Goal: Information Seeking & Learning: Learn about a topic

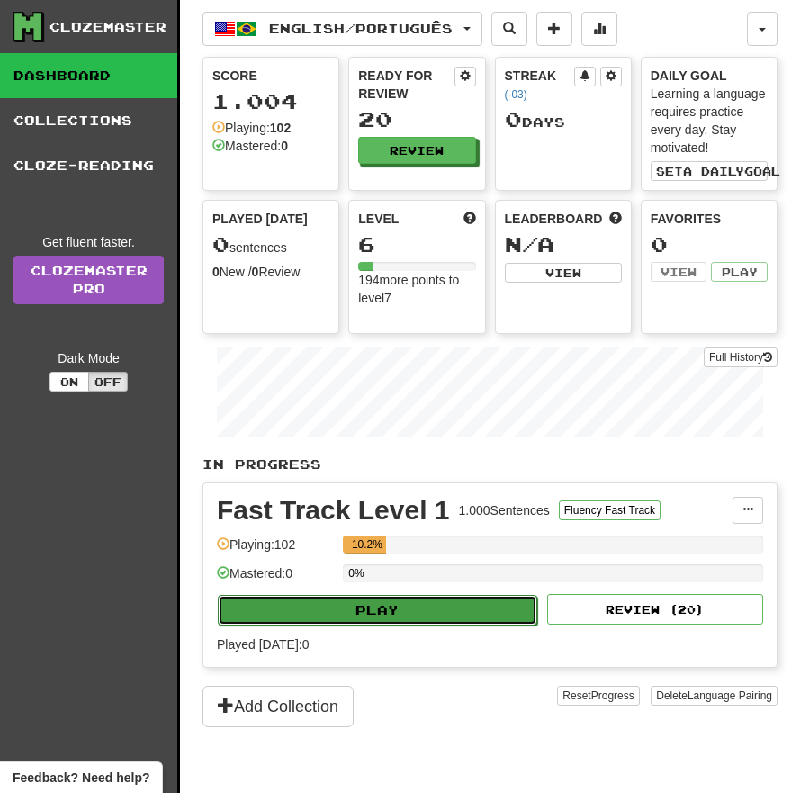
click at [413, 617] on button "Play" at bounding box center [378, 610] width 320 height 31
select select "**"
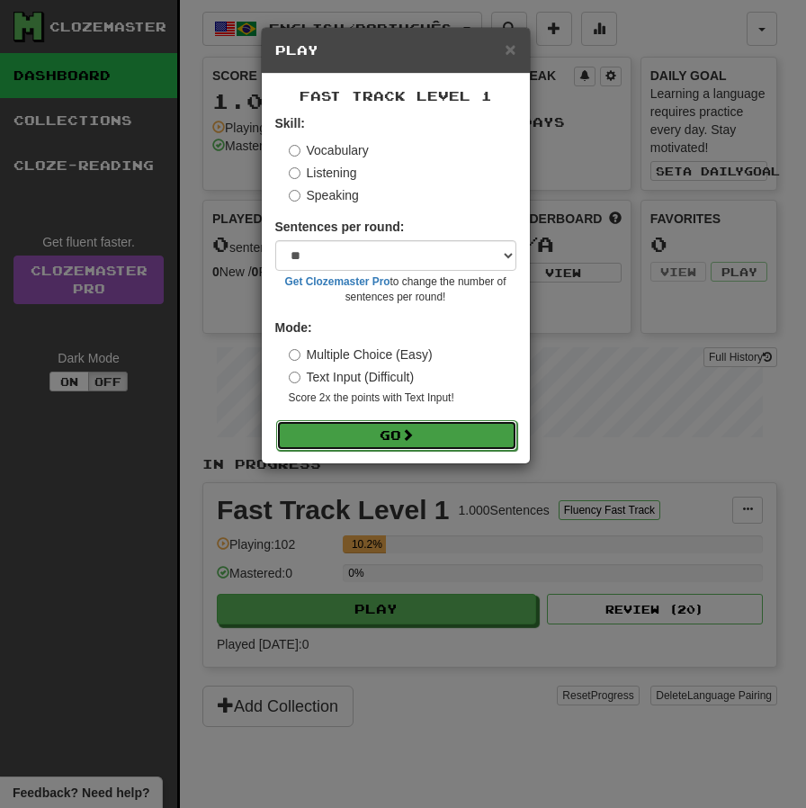
click at [402, 423] on button "Go" at bounding box center [396, 435] width 241 height 31
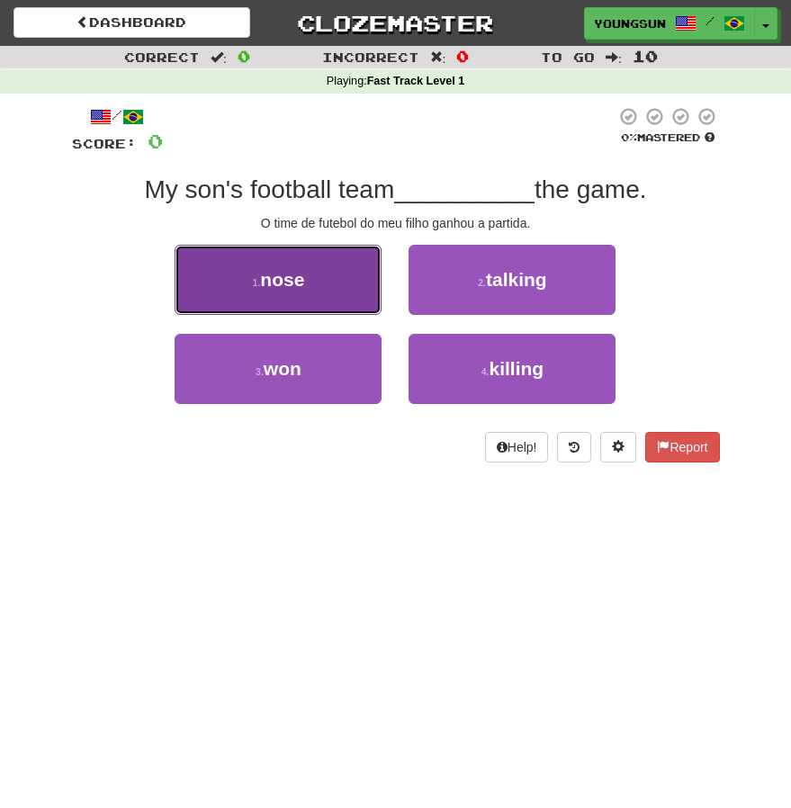
click at [296, 262] on button "1 . nose" at bounding box center [278, 280] width 207 height 70
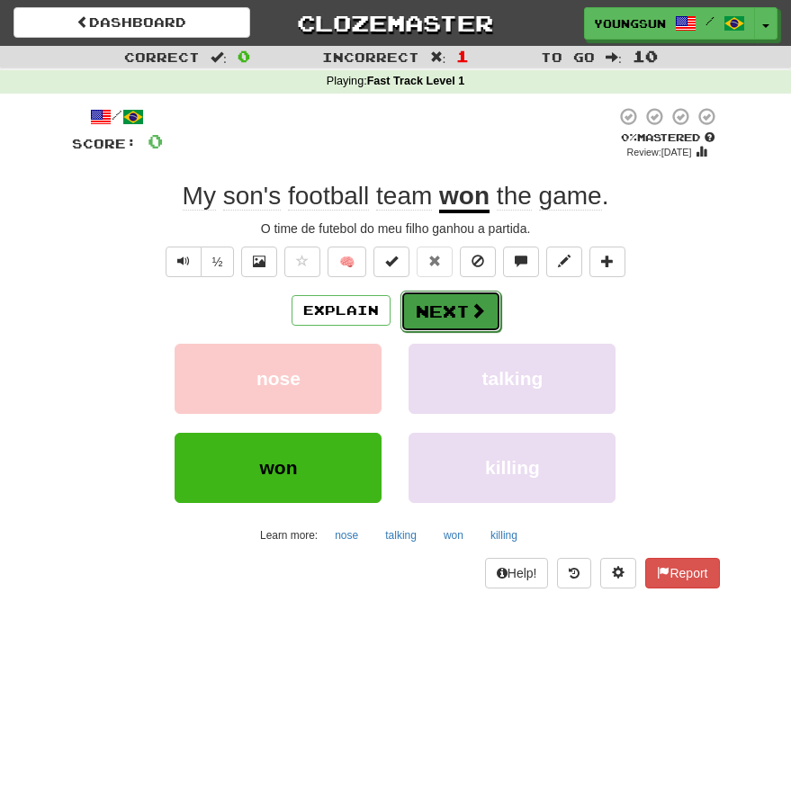
click at [470, 312] on span at bounding box center [478, 310] width 16 height 16
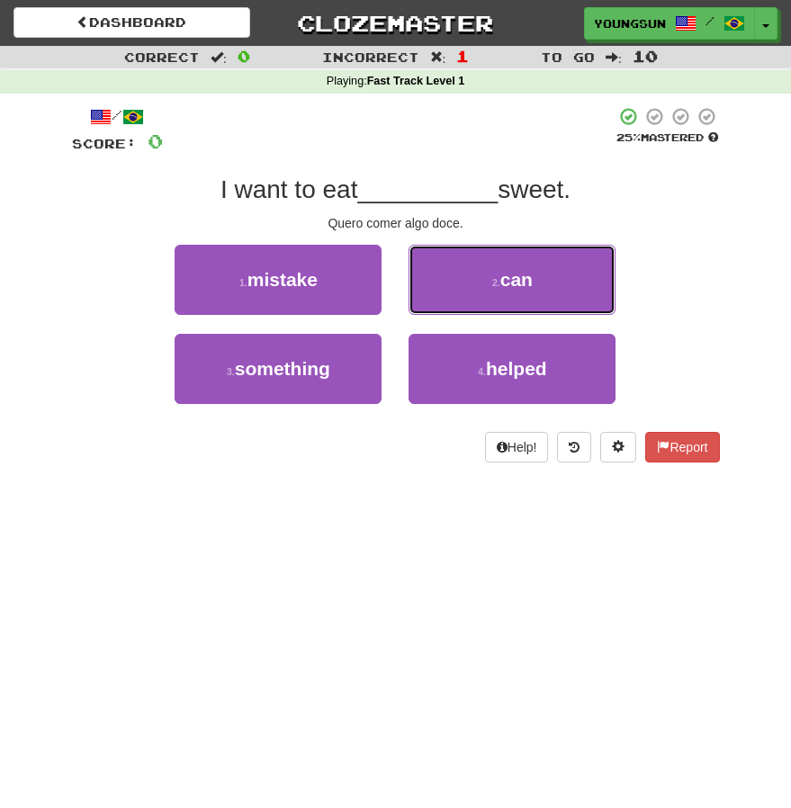
click at [508, 283] on span "can" at bounding box center [516, 279] width 32 height 21
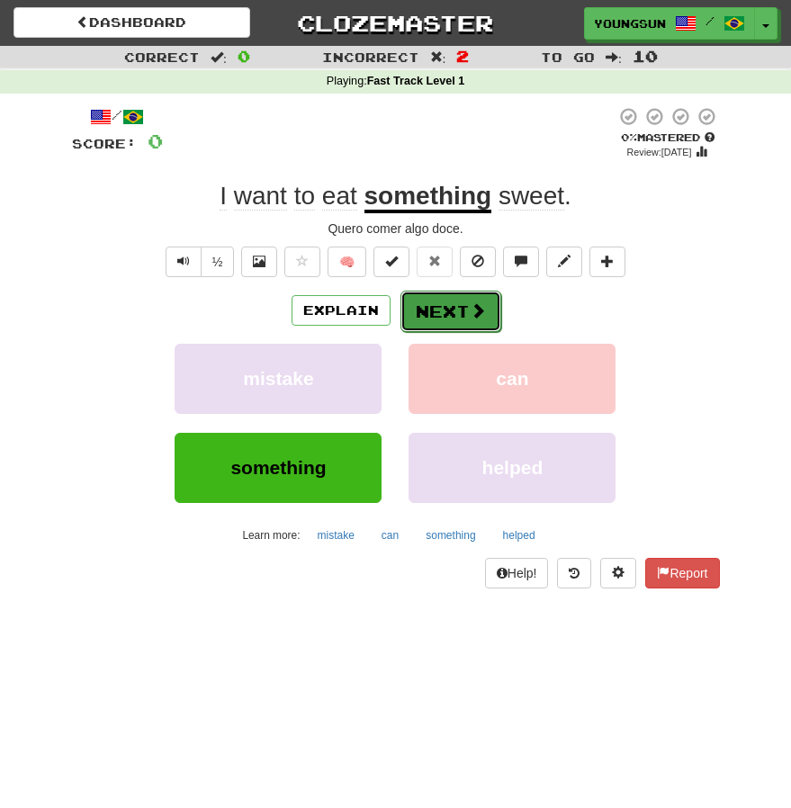
click at [429, 307] on button "Next" at bounding box center [451, 311] width 101 height 41
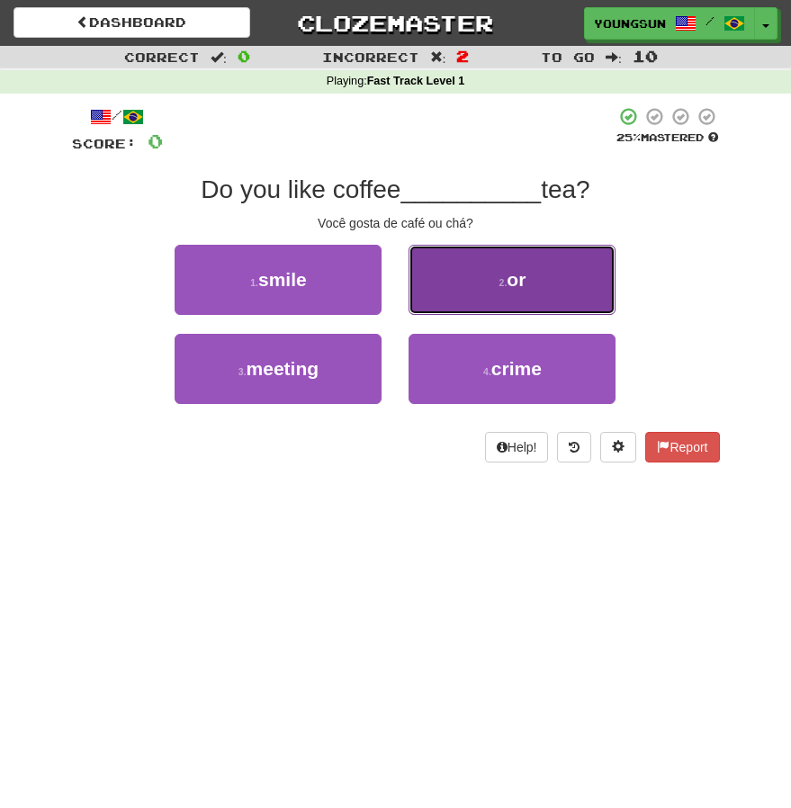
click at [525, 277] on span "or" at bounding box center [516, 279] width 19 height 21
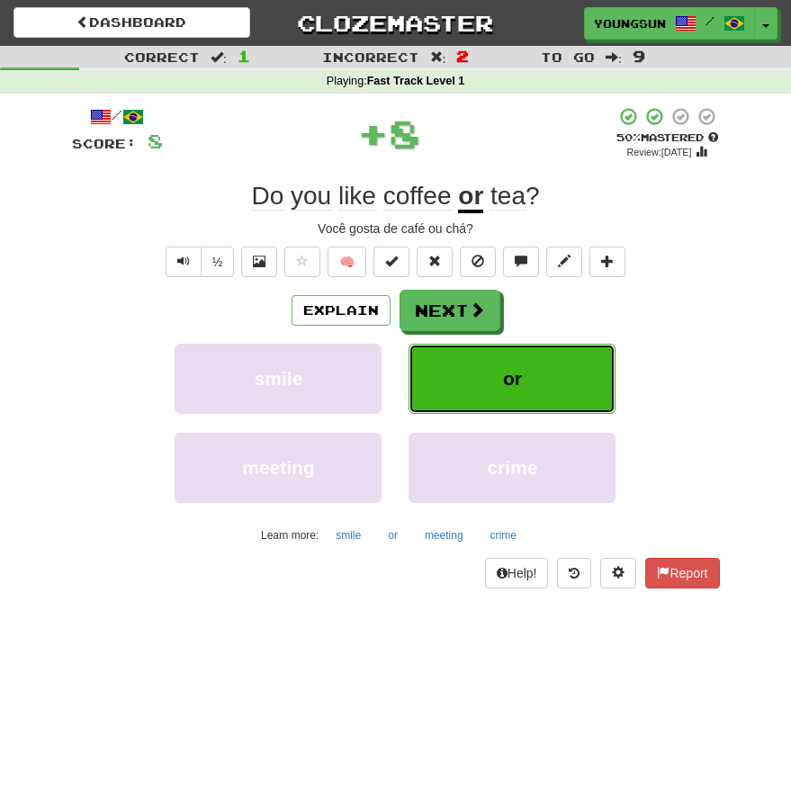
click at [518, 372] on span "or" at bounding box center [512, 378] width 19 height 21
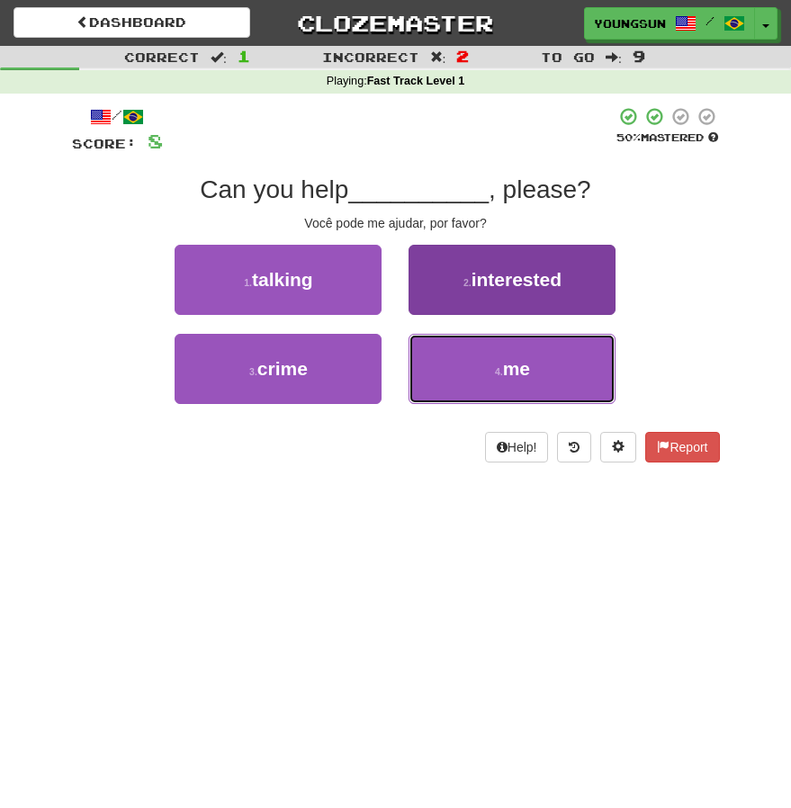
drag, startPoint x: 552, startPoint y: 356, endPoint x: 549, endPoint y: 392, distance: 36.1
click at [551, 356] on button "4 . me" at bounding box center [512, 369] width 207 height 70
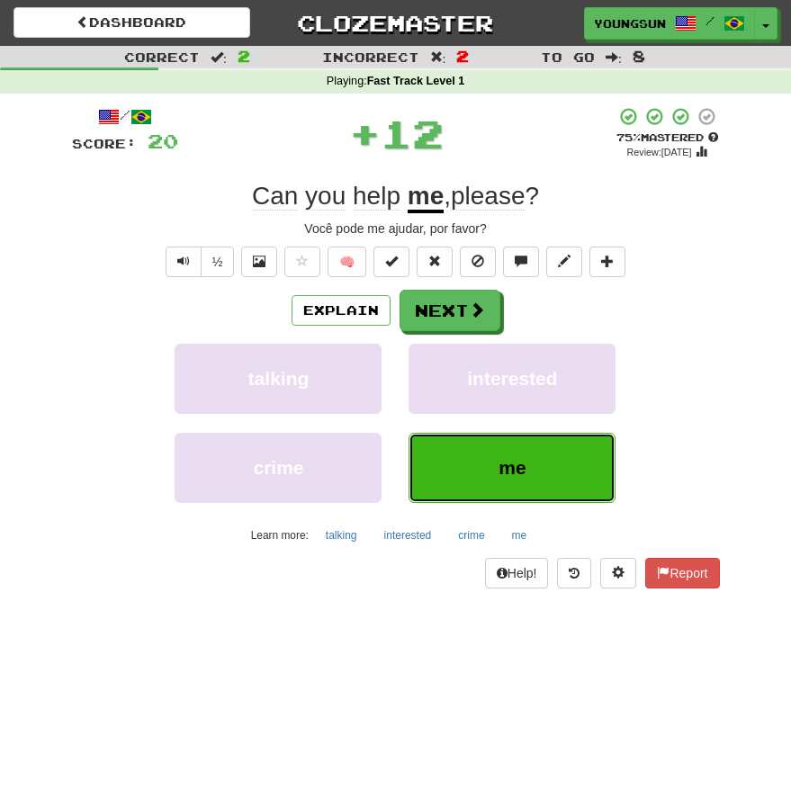
click at [552, 455] on button "me" at bounding box center [512, 468] width 207 height 70
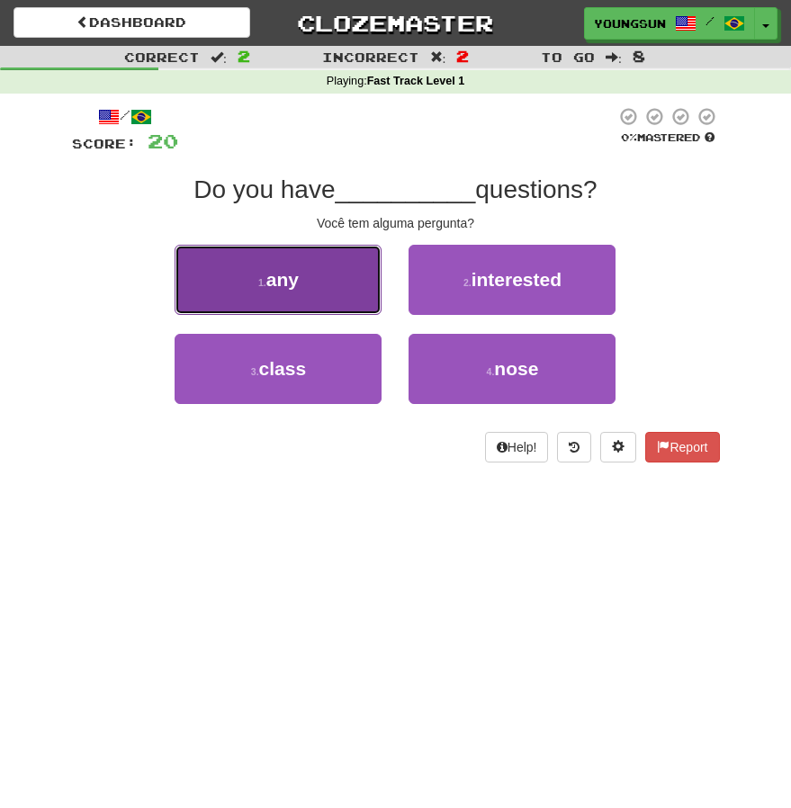
click at [296, 286] on span "any" at bounding box center [282, 279] width 32 height 21
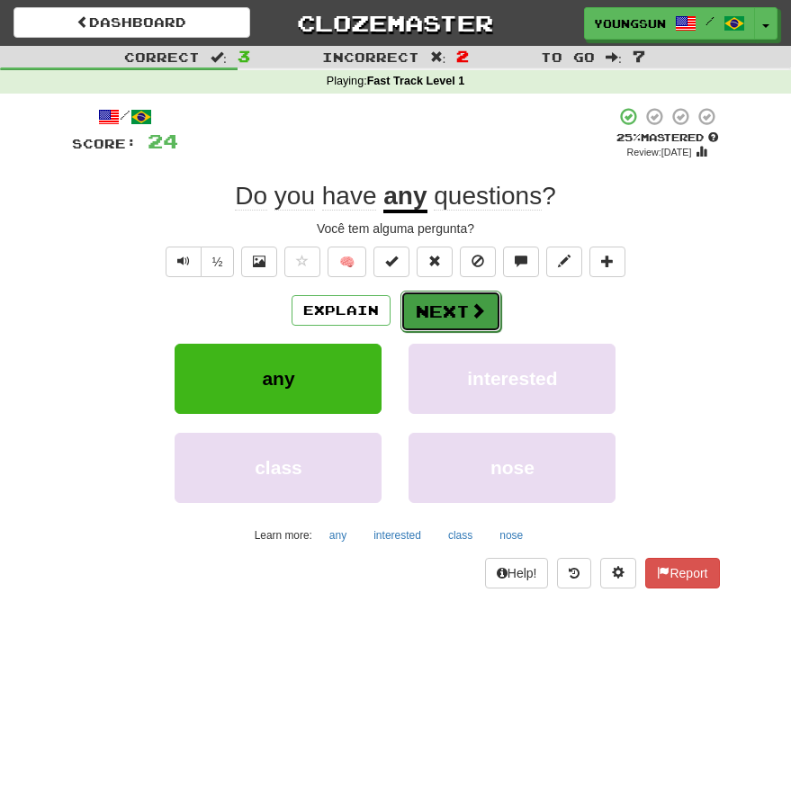
click at [440, 295] on button "Next" at bounding box center [451, 311] width 101 height 41
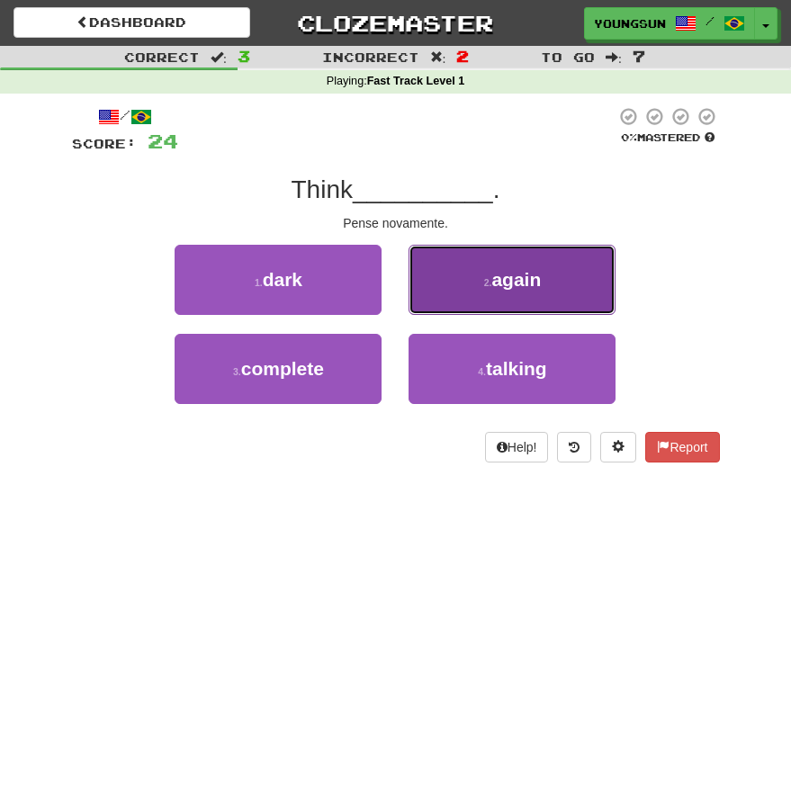
drag, startPoint x: 509, startPoint y: 266, endPoint x: 500, endPoint y: 356, distance: 90.5
click at [512, 269] on span "again" at bounding box center [516, 279] width 50 height 21
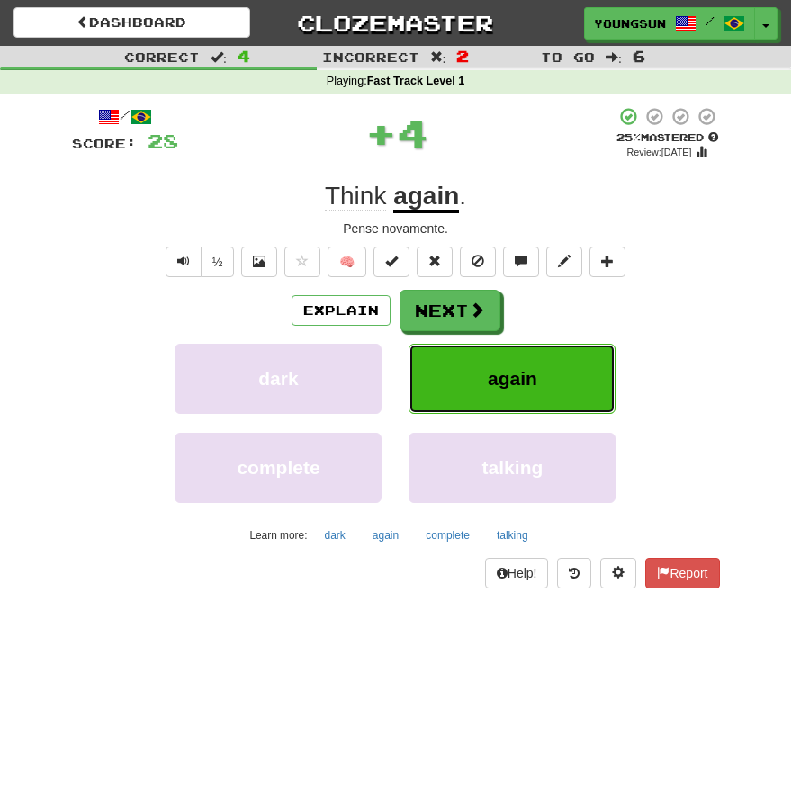
click at [496, 368] on span "again" at bounding box center [513, 378] width 50 height 21
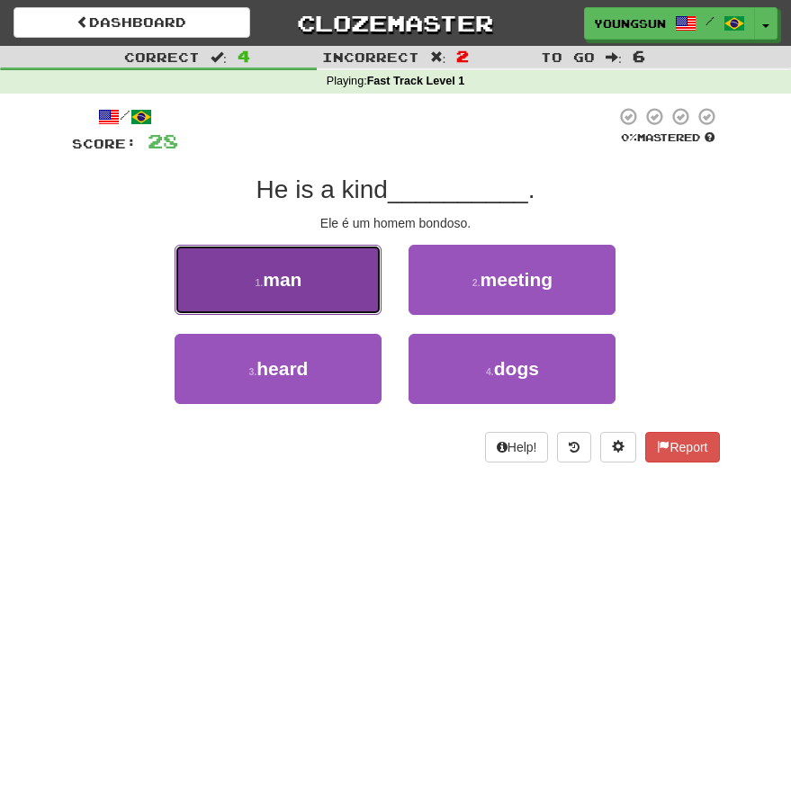
click at [293, 293] on button "1 . man" at bounding box center [278, 280] width 207 height 70
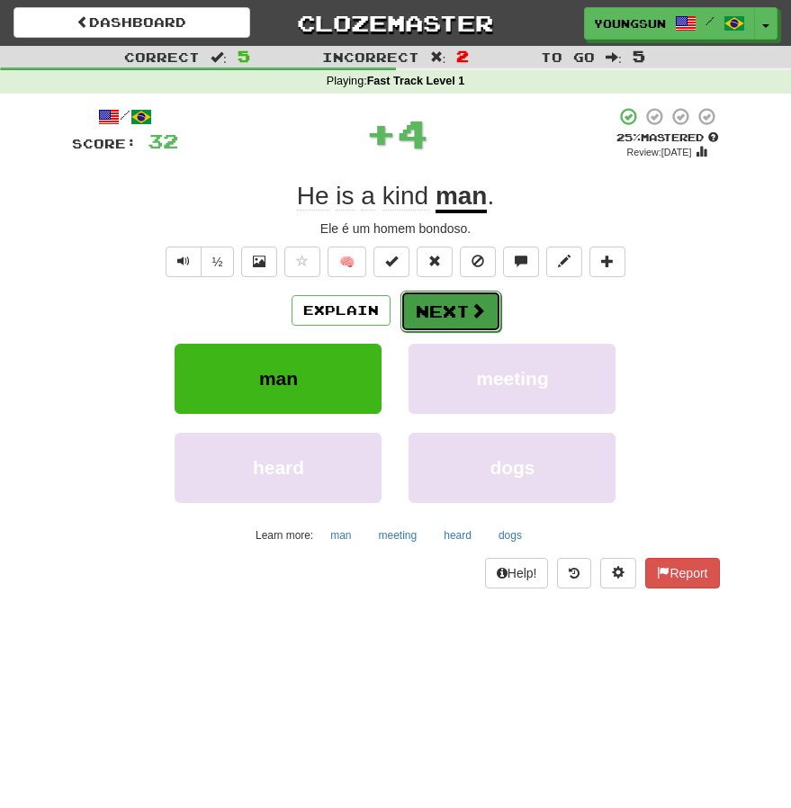
click at [461, 299] on button "Next" at bounding box center [451, 311] width 101 height 41
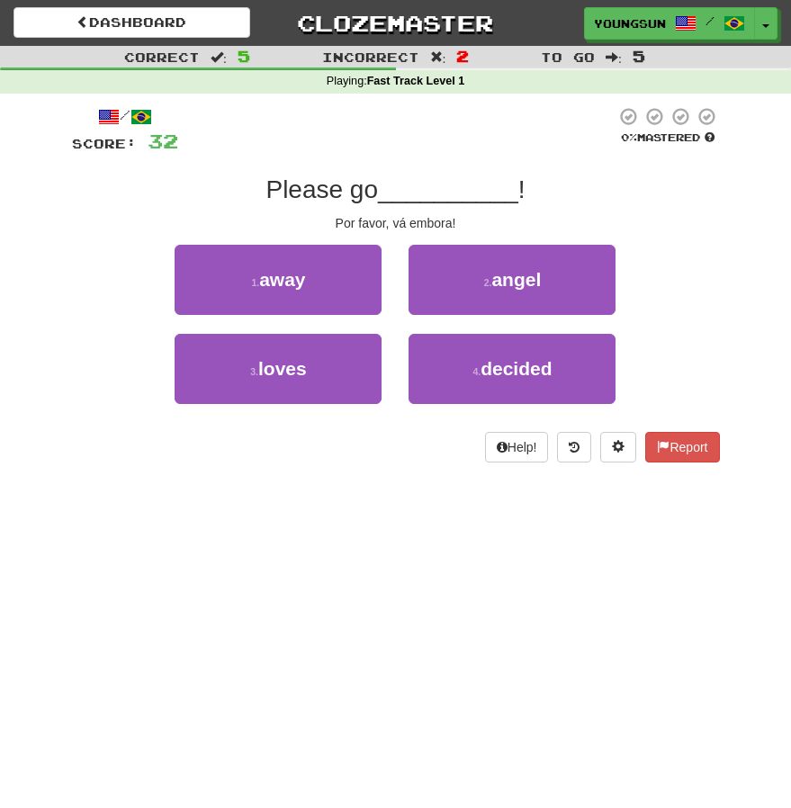
click at [314, 313] on div "1 . away" at bounding box center [278, 289] width 234 height 89
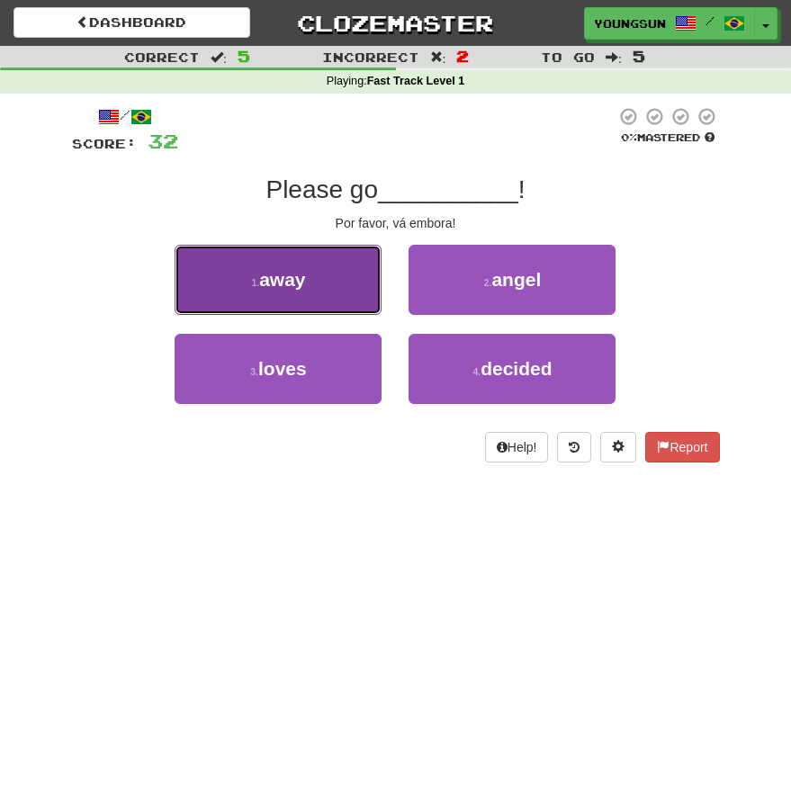
click at [320, 290] on button "1 . away" at bounding box center [278, 280] width 207 height 70
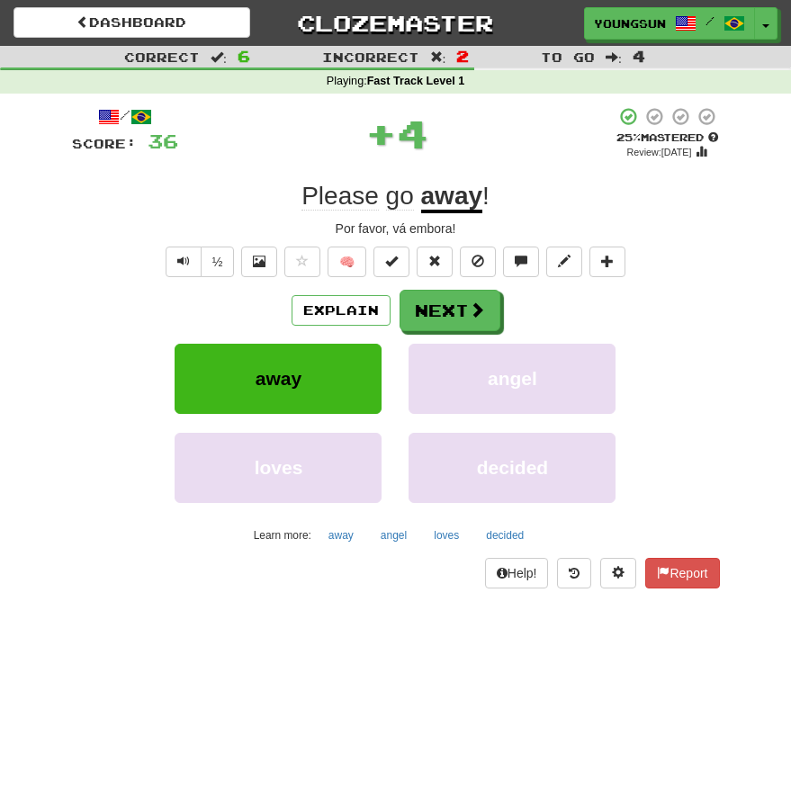
click at [430, 284] on div "/ Score: 36 + 4 25 % Mastered Review: [DATE] Please go away ! Por favor, vá emb…" at bounding box center [396, 347] width 648 height 483
click at [430, 304] on button "Next" at bounding box center [451, 311] width 101 height 41
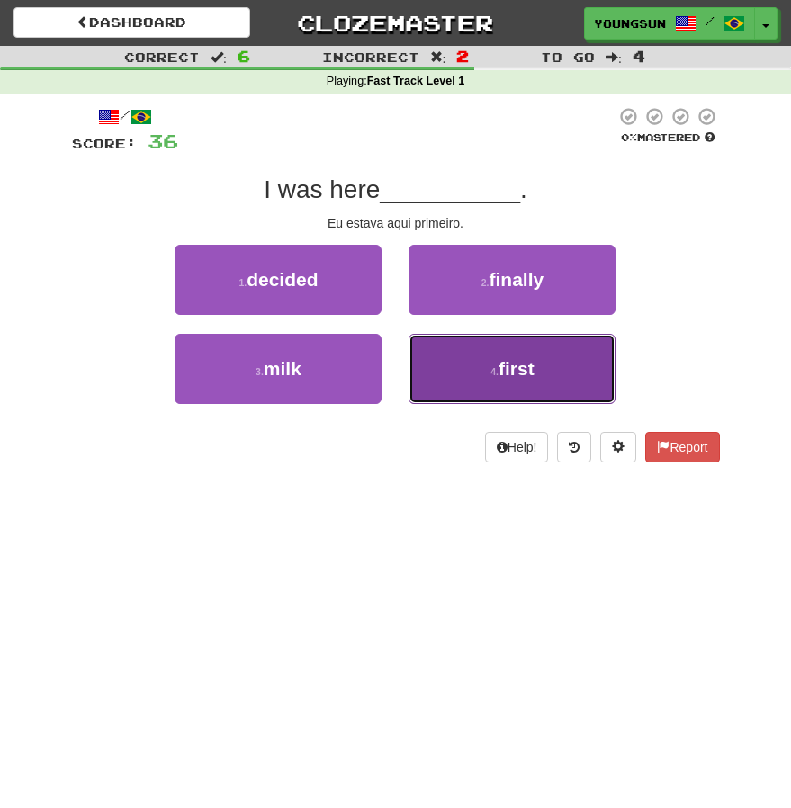
click at [505, 369] on span "first" at bounding box center [517, 368] width 36 height 21
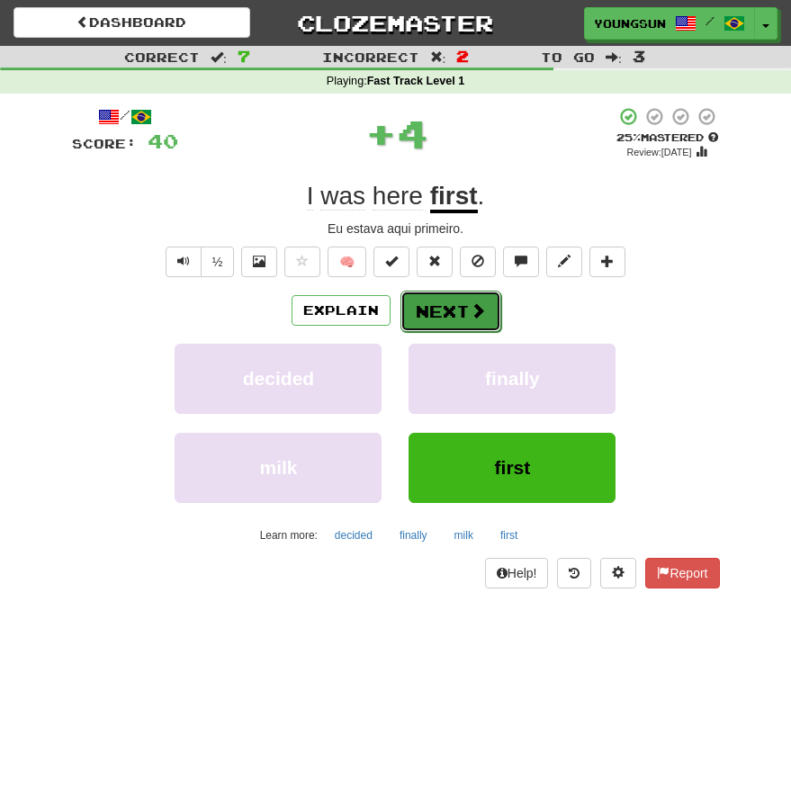
click at [464, 309] on button "Next" at bounding box center [451, 311] width 101 height 41
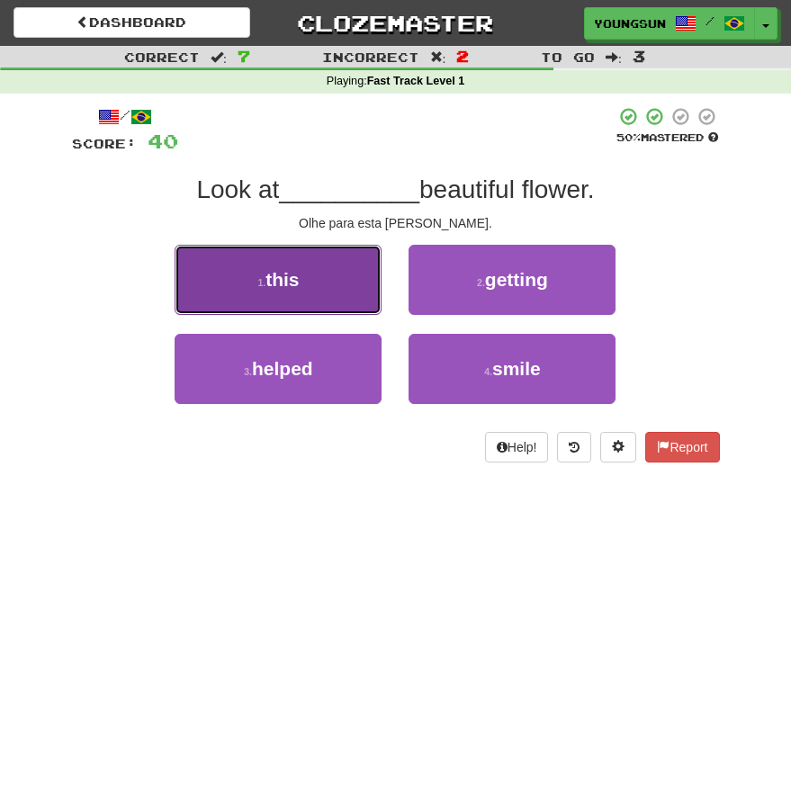
click at [283, 296] on button "1 . this" at bounding box center [278, 280] width 207 height 70
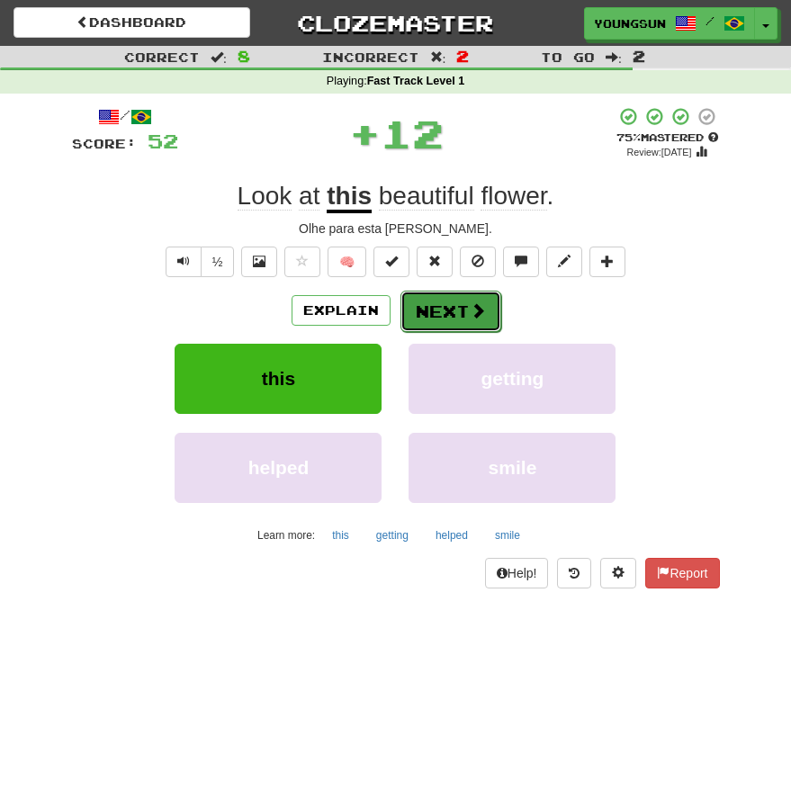
click at [463, 297] on button "Next" at bounding box center [451, 311] width 101 height 41
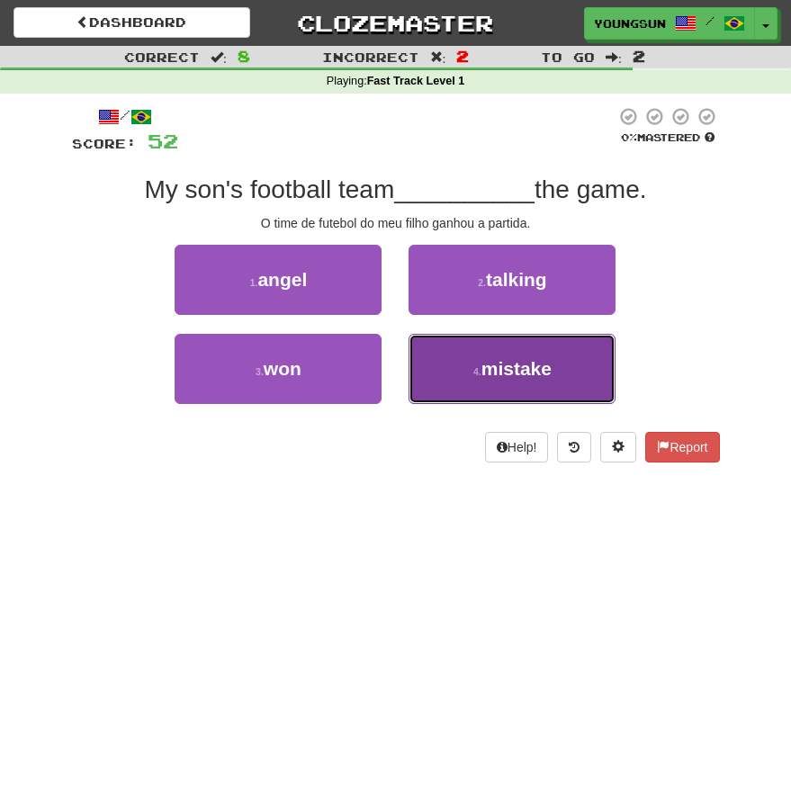
click at [464, 362] on button "4 . mistake" at bounding box center [512, 369] width 207 height 70
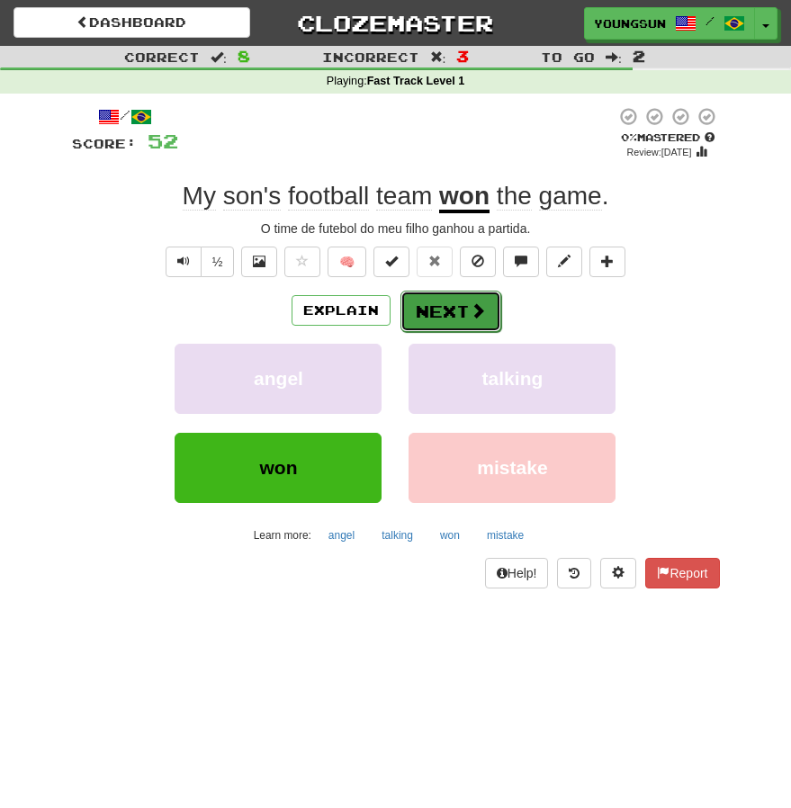
click at [476, 296] on button "Next" at bounding box center [451, 311] width 101 height 41
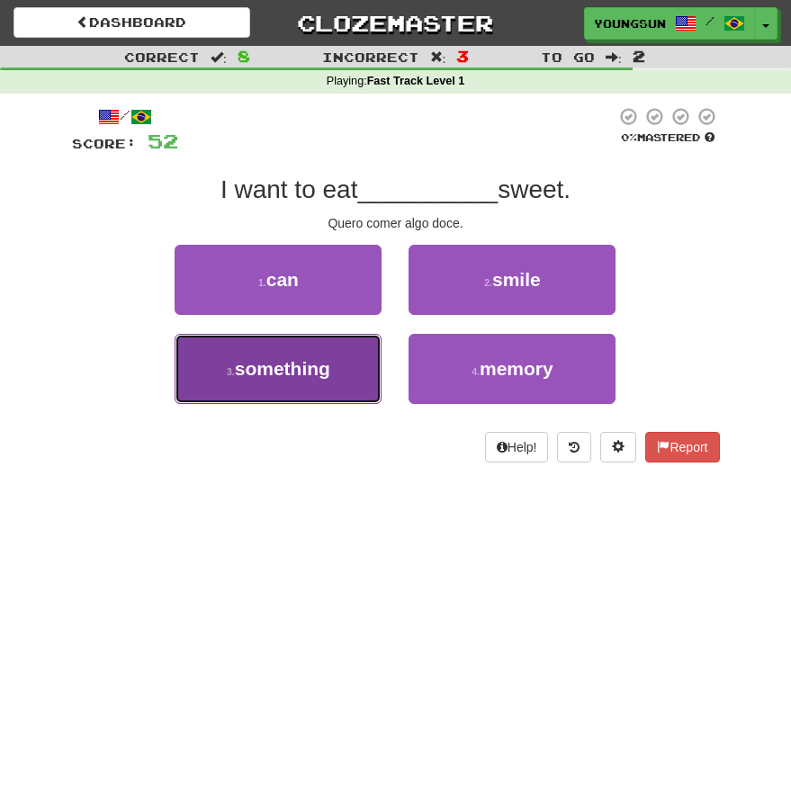
click at [311, 369] on span "something" at bounding box center [282, 368] width 95 height 21
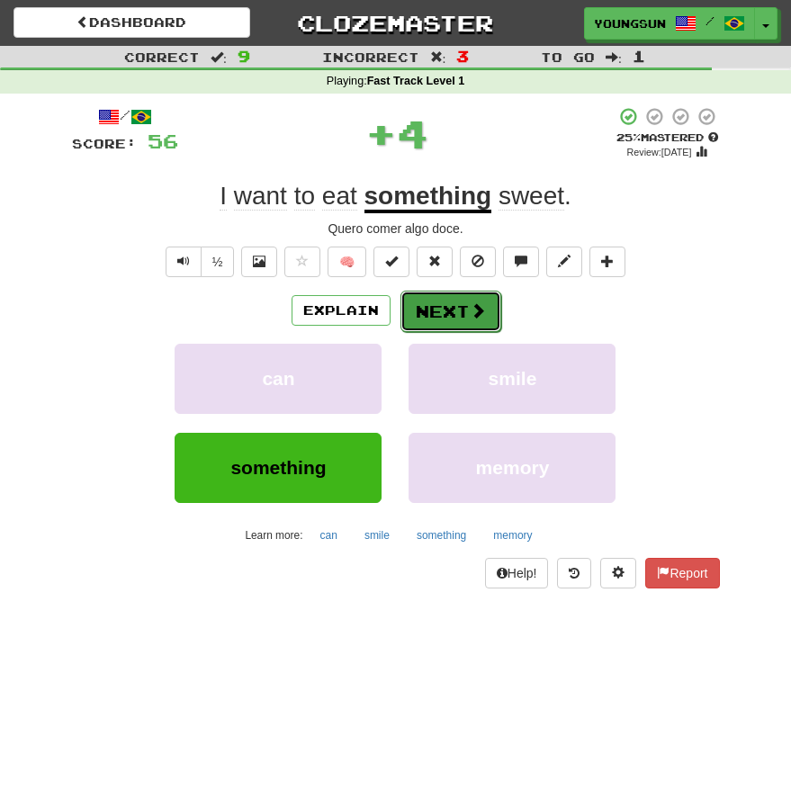
click at [455, 302] on button "Next" at bounding box center [451, 311] width 101 height 41
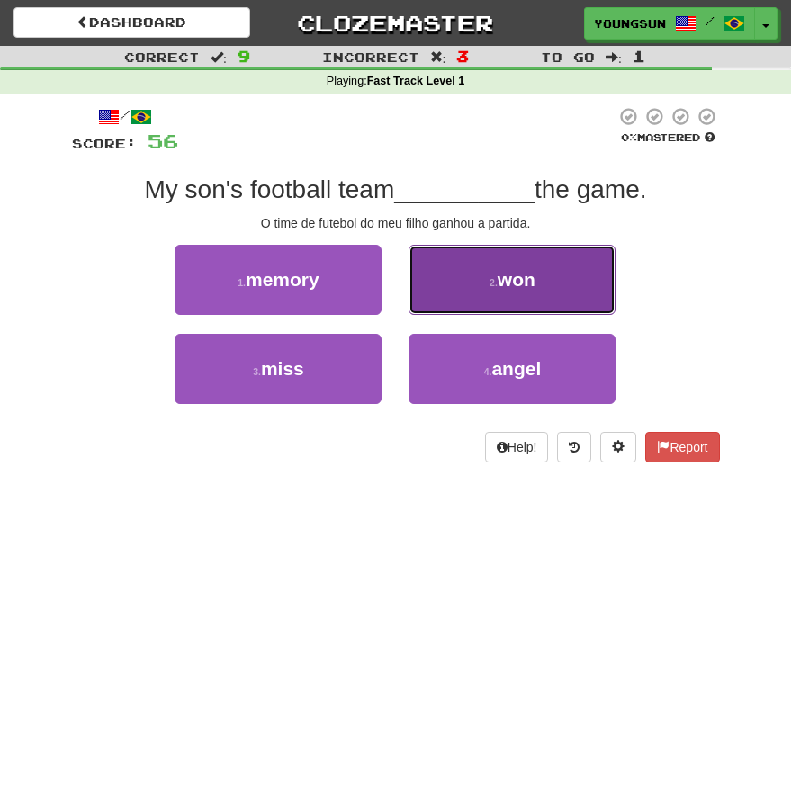
click at [484, 262] on button "2 . won" at bounding box center [512, 280] width 207 height 70
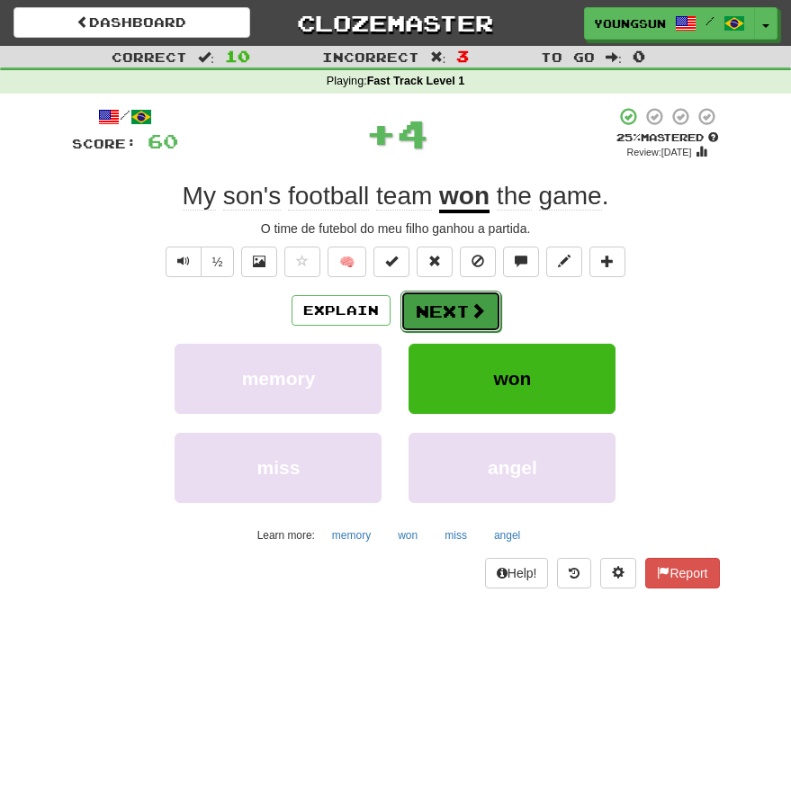
click at [442, 301] on button "Next" at bounding box center [451, 311] width 101 height 41
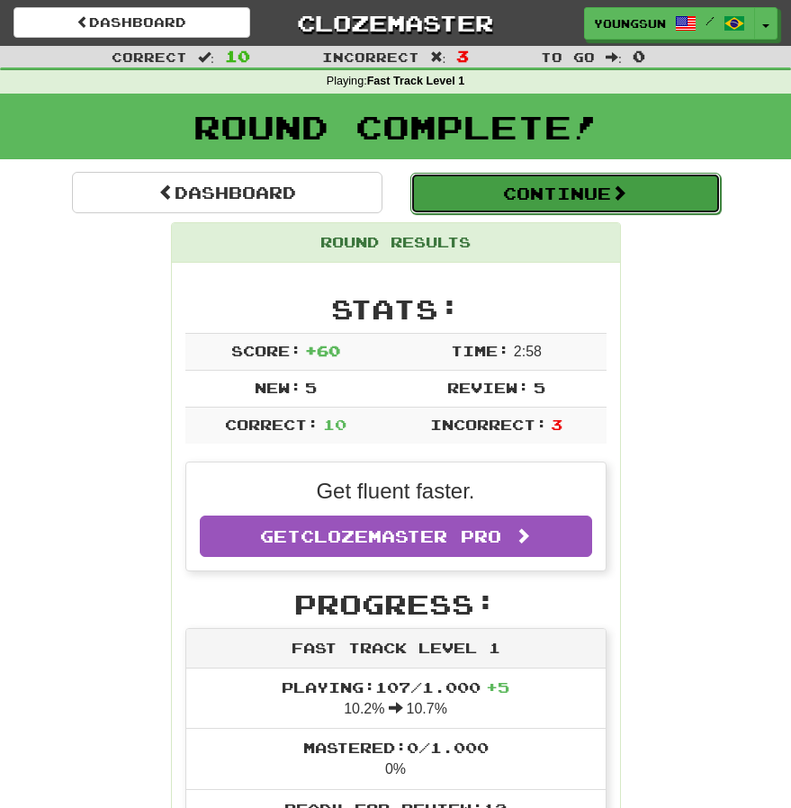
click at [579, 191] on button "Continue" at bounding box center [565, 193] width 311 height 41
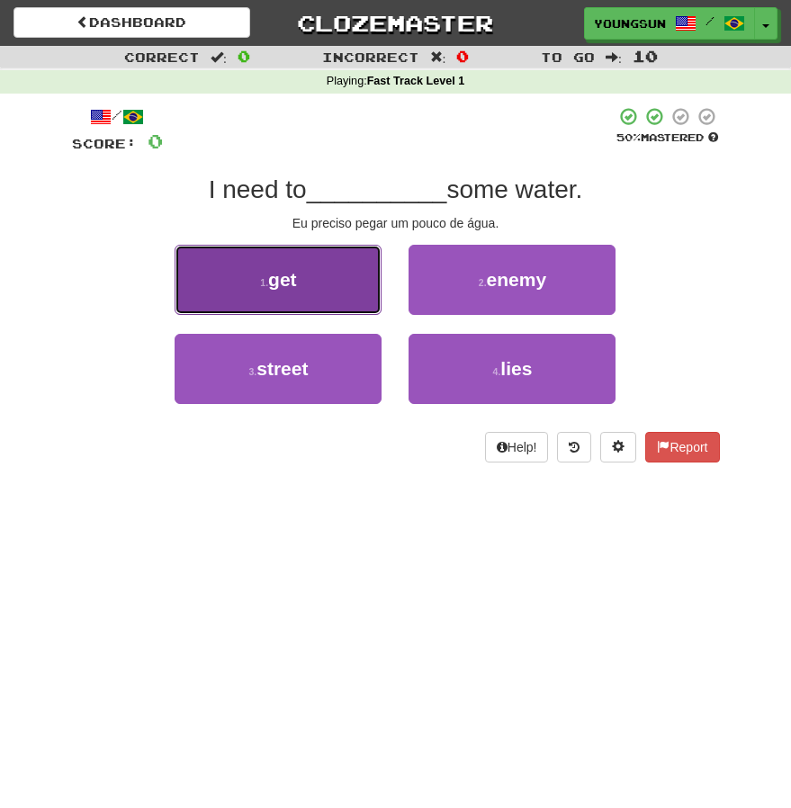
click at [261, 277] on small "1 ." at bounding box center [264, 282] width 8 height 11
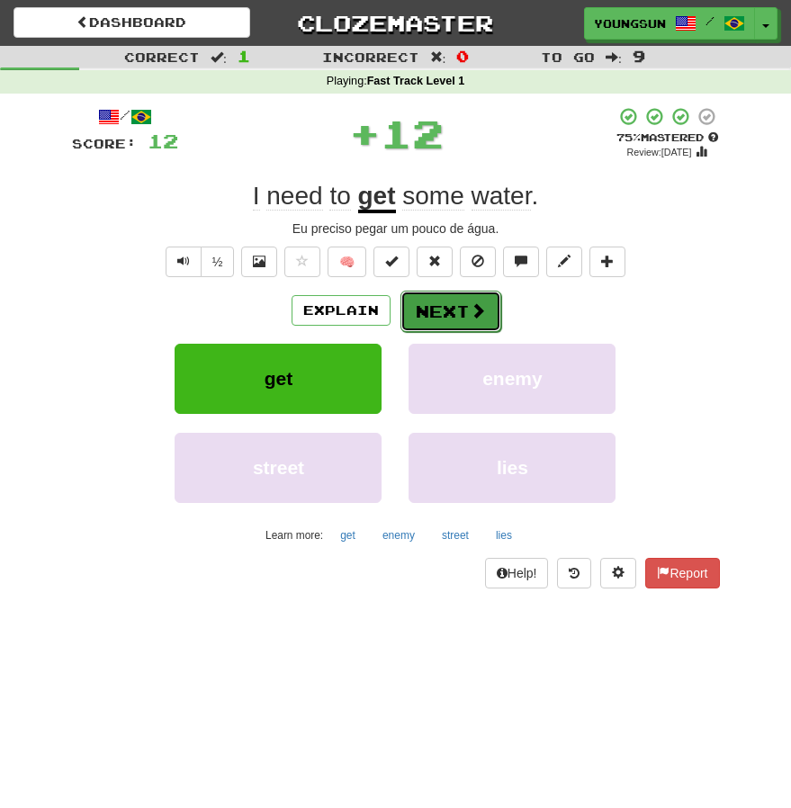
click at [432, 324] on button "Next" at bounding box center [451, 311] width 101 height 41
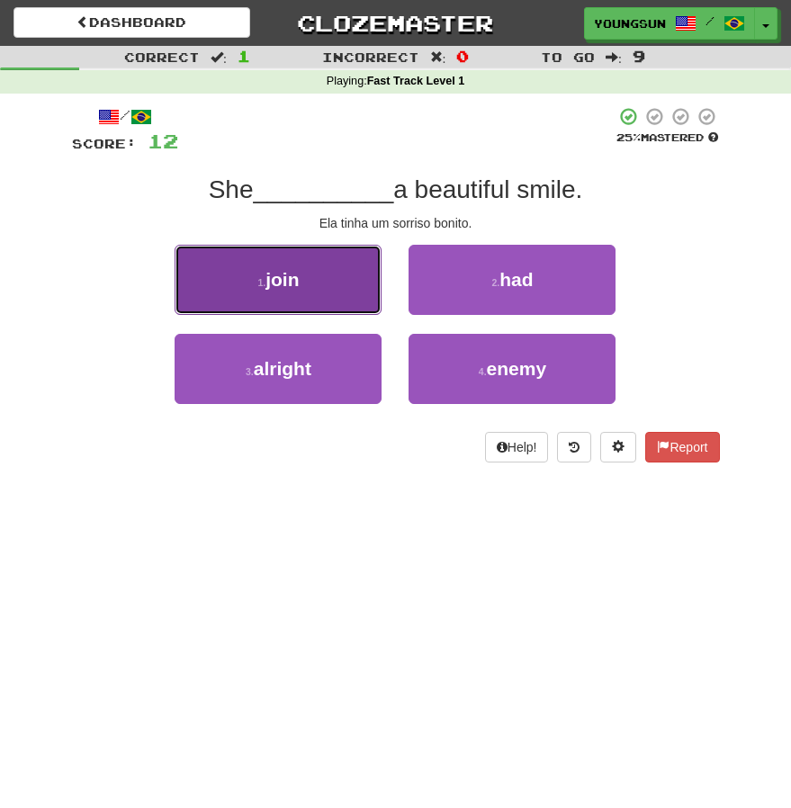
click at [343, 287] on button "1 . join" at bounding box center [278, 280] width 207 height 70
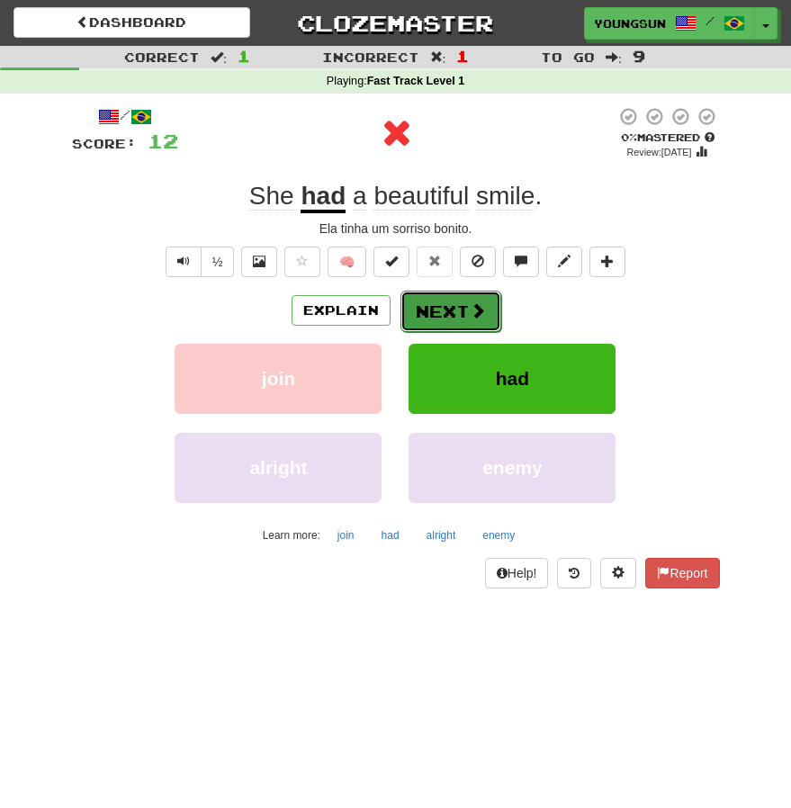
click at [401, 302] on button "Next" at bounding box center [451, 311] width 101 height 41
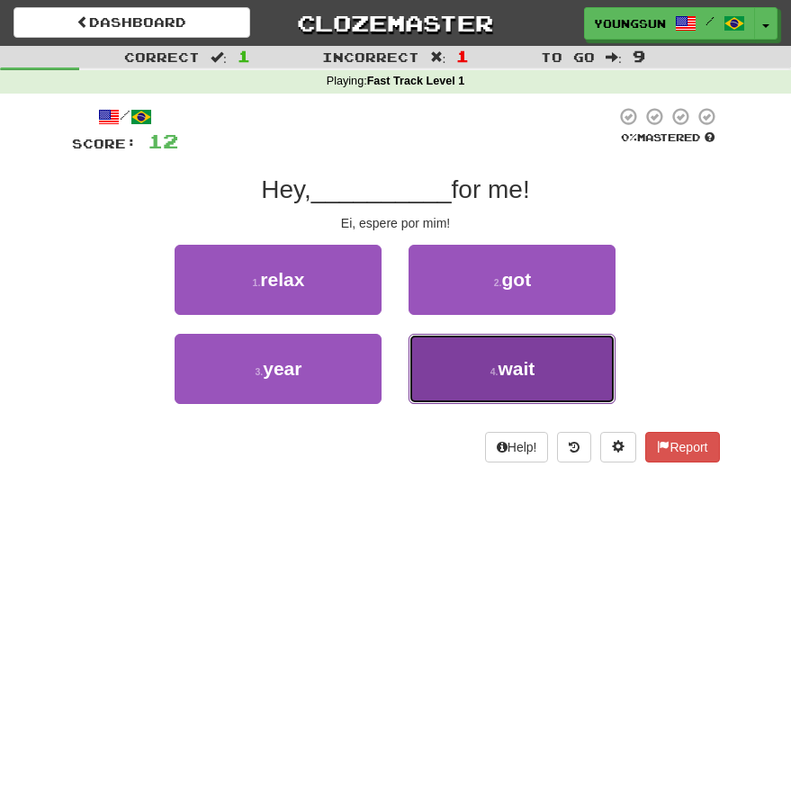
click at [504, 340] on button "4 . wait" at bounding box center [512, 369] width 207 height 70
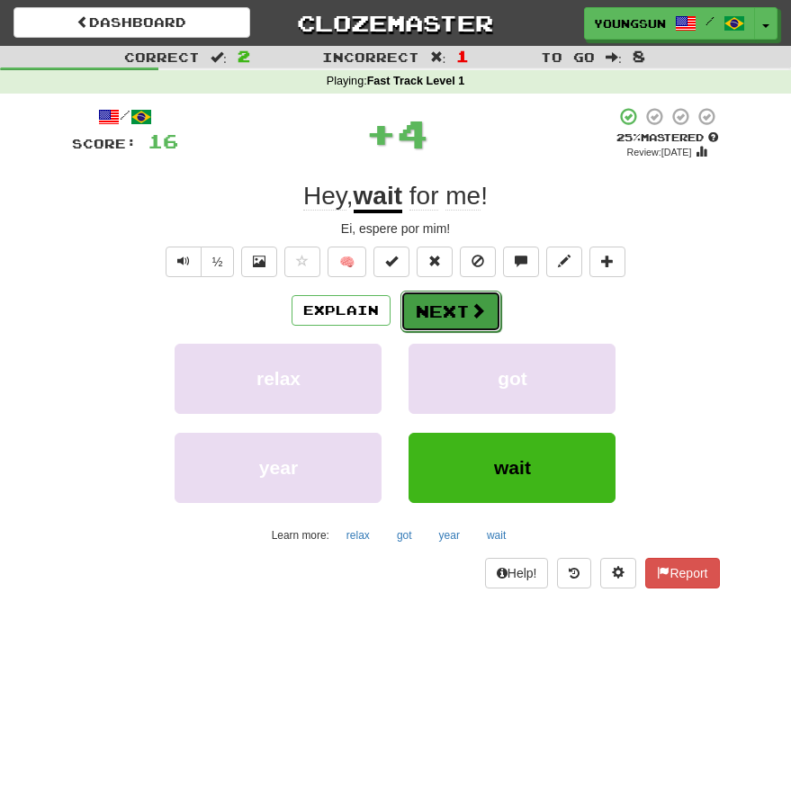
click at [486, 327] on button "Next" at bounding box center [451, 311] width 101 height 41
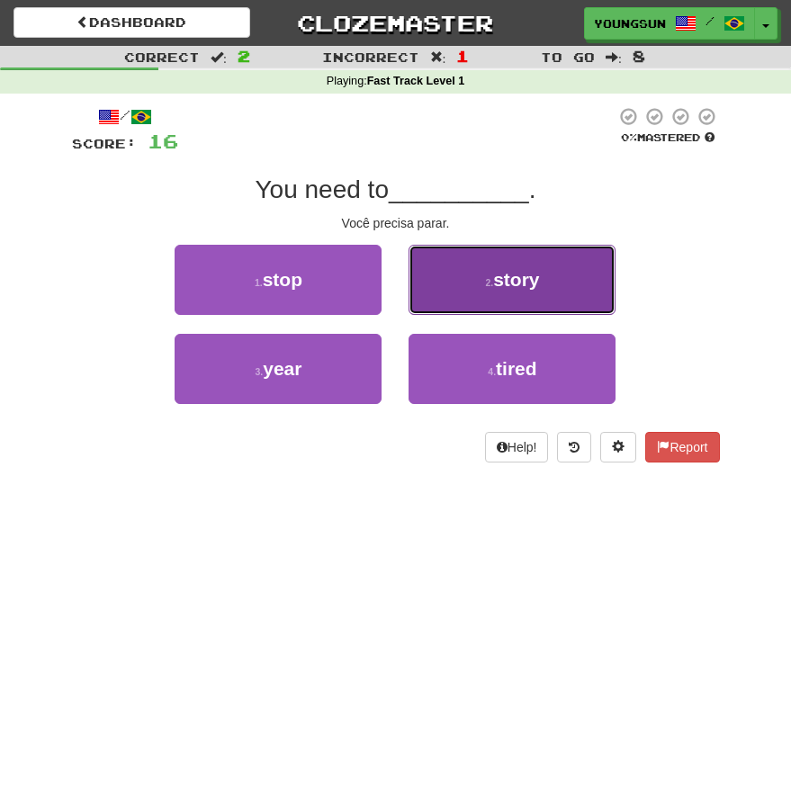
click at [513, 303] on button "2 . story" at bounding box center [512, 280] width 207 height 70
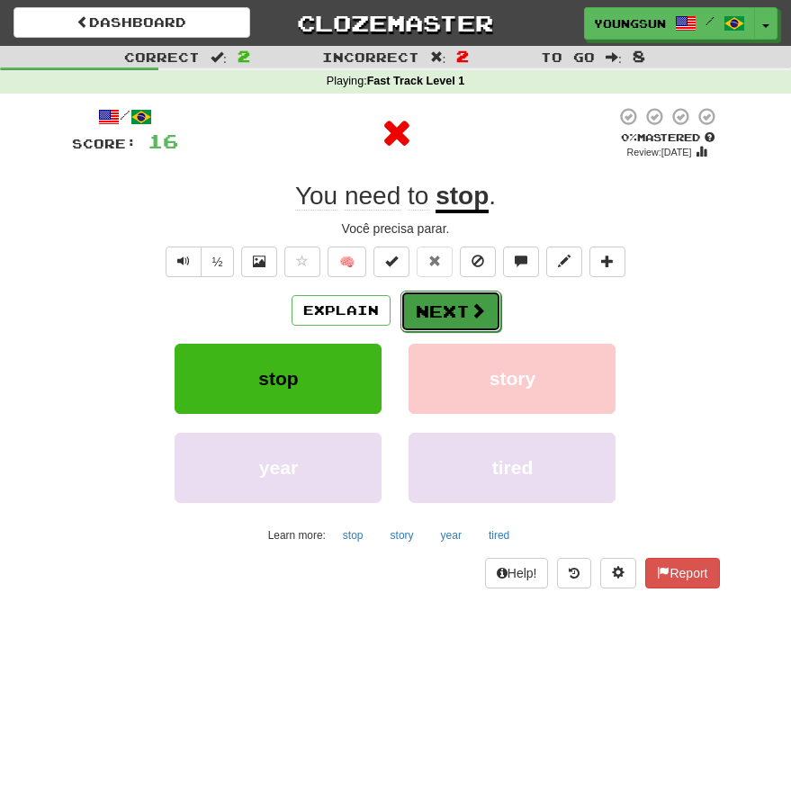
click at [461, 291] on button "Next" at bounding box center [451, 311] width 101 height 41
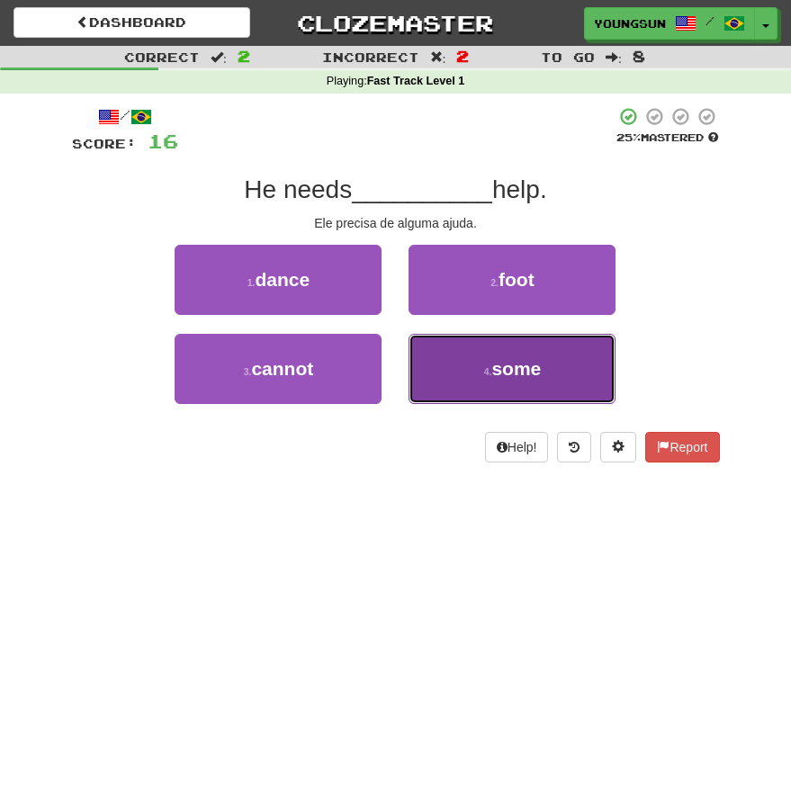
click at [461, 360] on button "4 . some" at bounding box center [512, 369] width 207 height 70
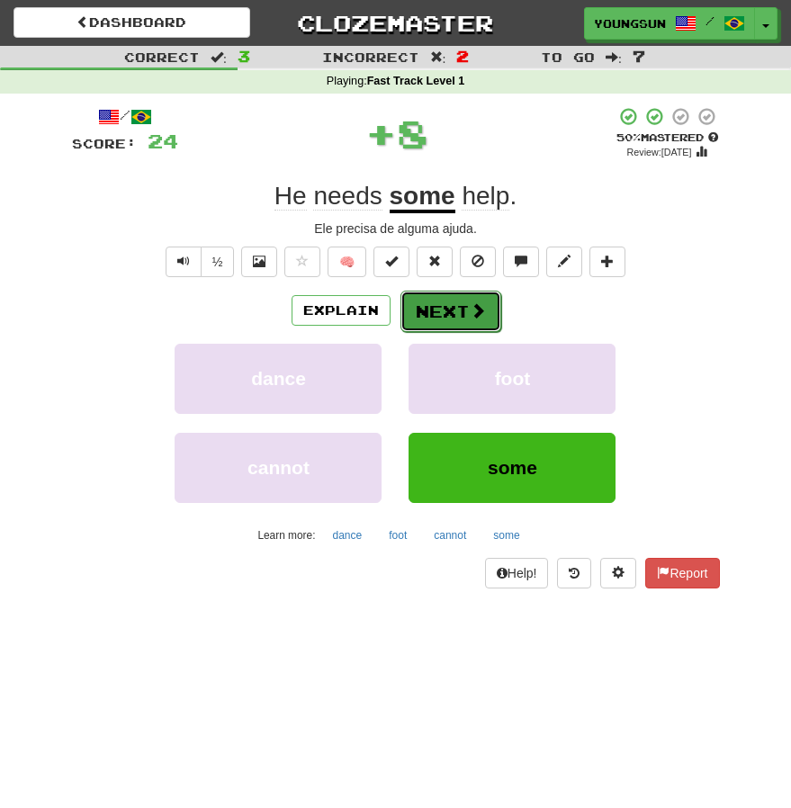
click at [454, 312] on button "Next" at bounding box center [451, 311] width 101 height 41
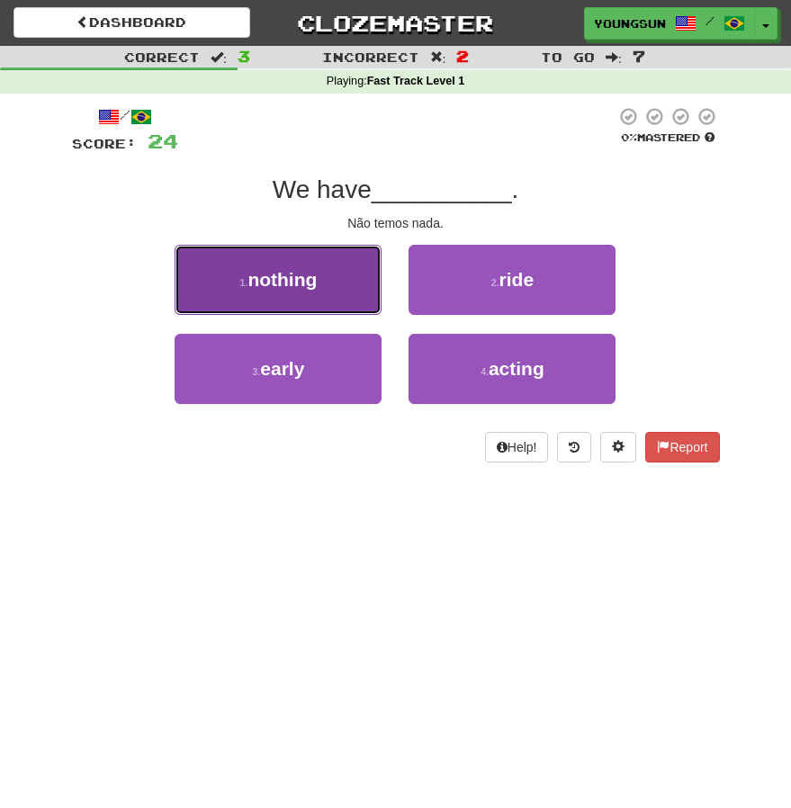
click at [305, 281] on span "nothing" at bounding box center [282, 279] width 69 height 21
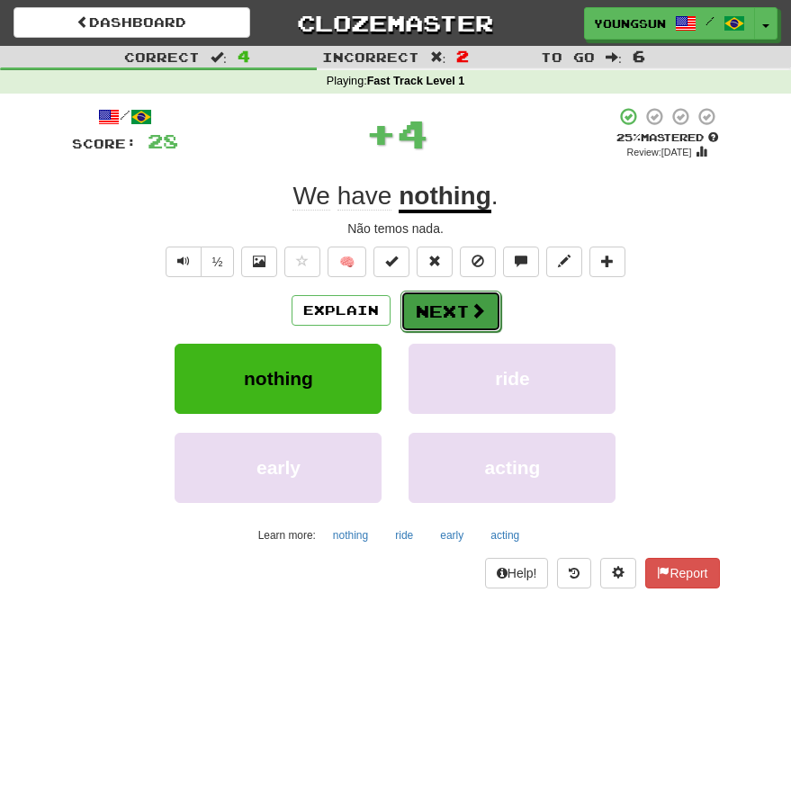
click at [462, 298] on button "Next" at bounding box center [451, 311] width 101 height 41
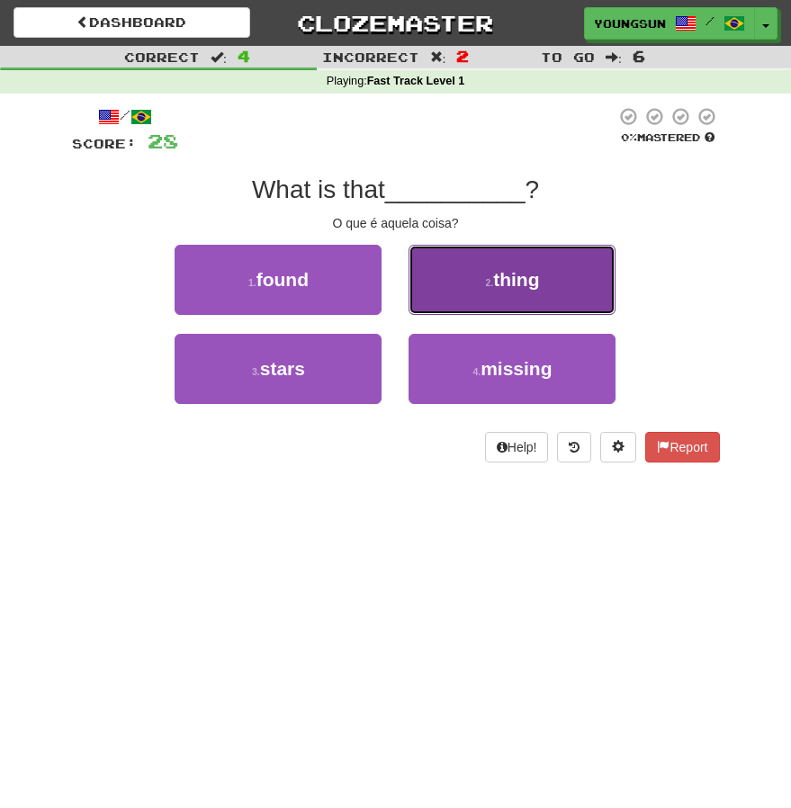
click at [518, 277] on span "thing" at bounding box center [516, 279] width 46 height 21
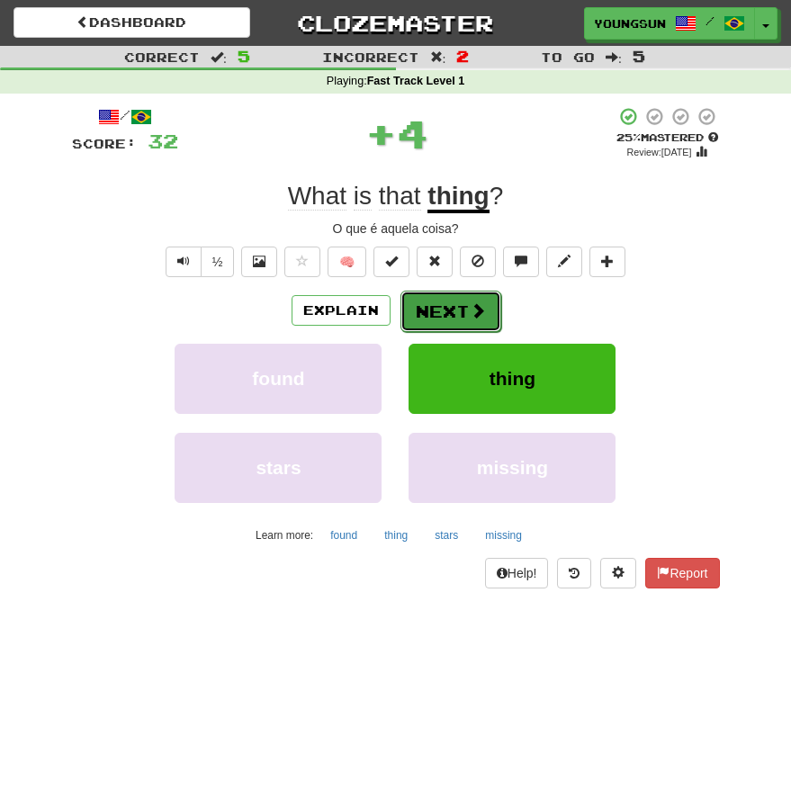
click at [458, 306] on button "Next" at bounding box center [451, 311] width 101 height 41
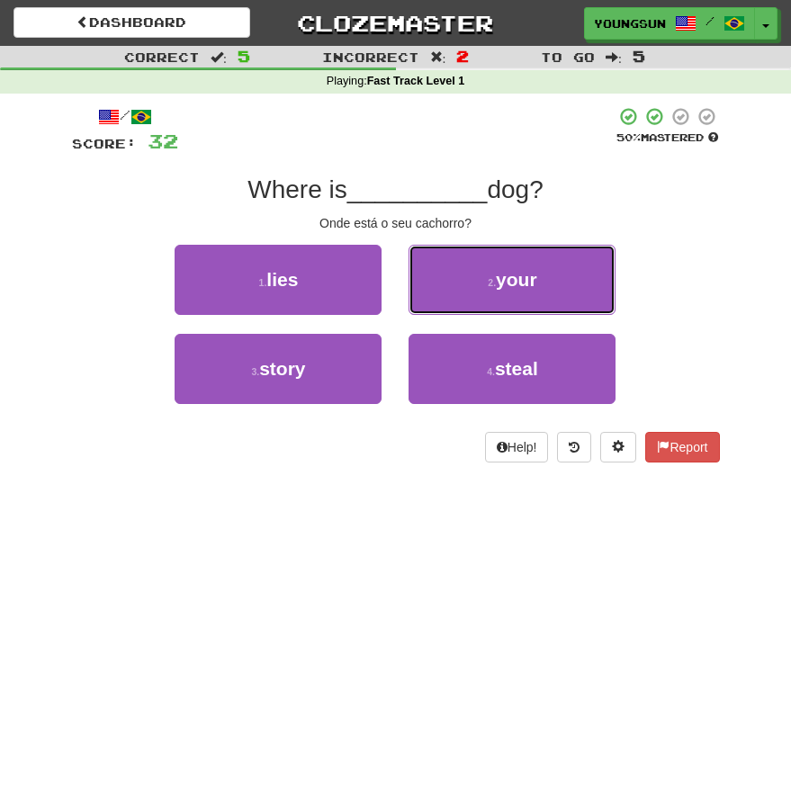
click at [488, 281] on small "2 ." at bounding box center [492, 282] width 8 height 11
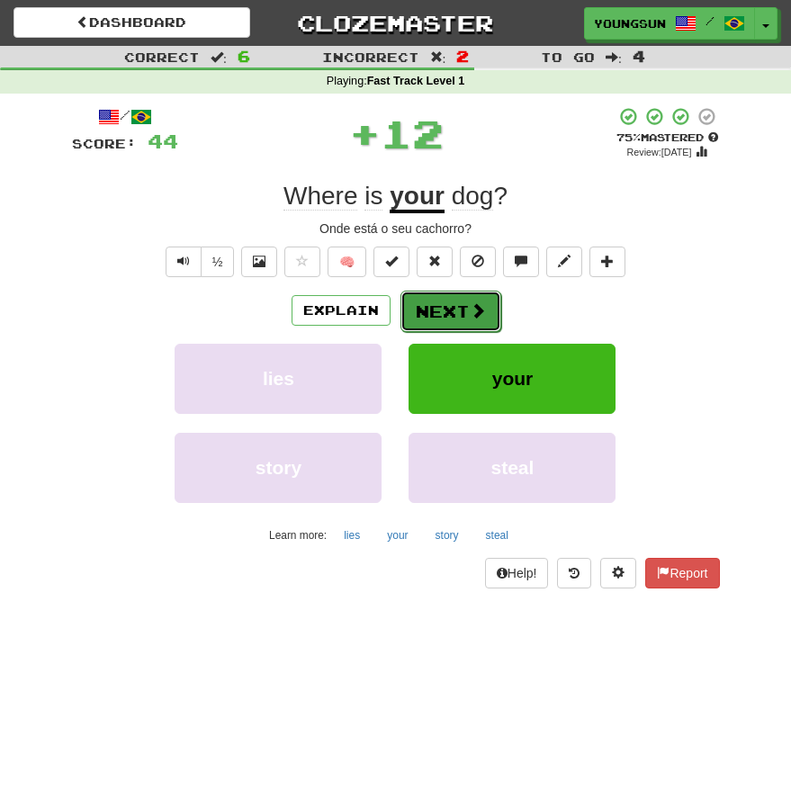
click at [433, 302] on button "Next" at bounding box center [451, 311] width 101 height 41
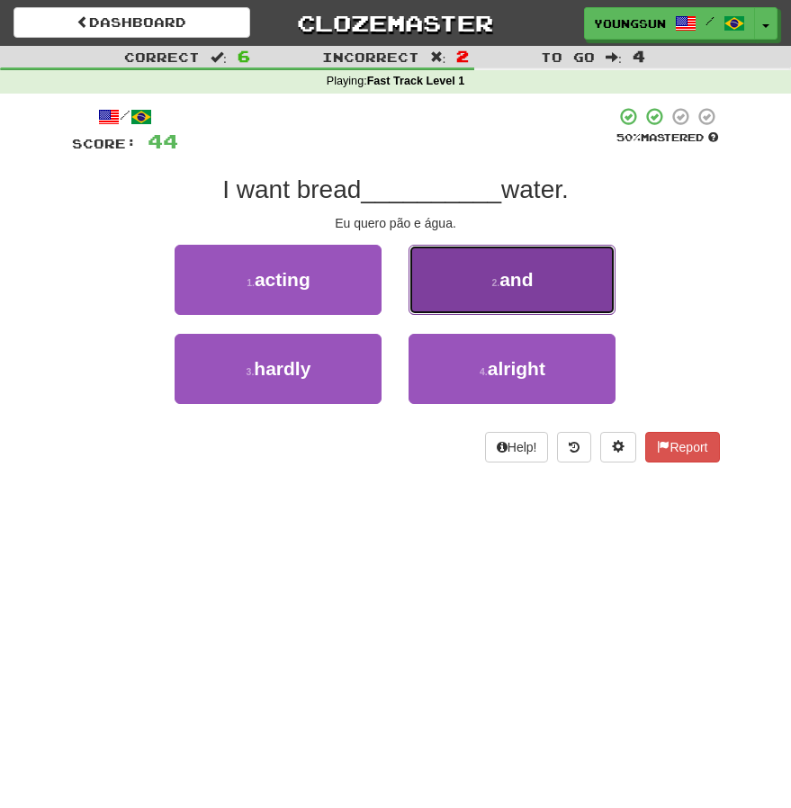
click at [529, 282] on span "and" at bounding box center [516, 279] width 33 height 21
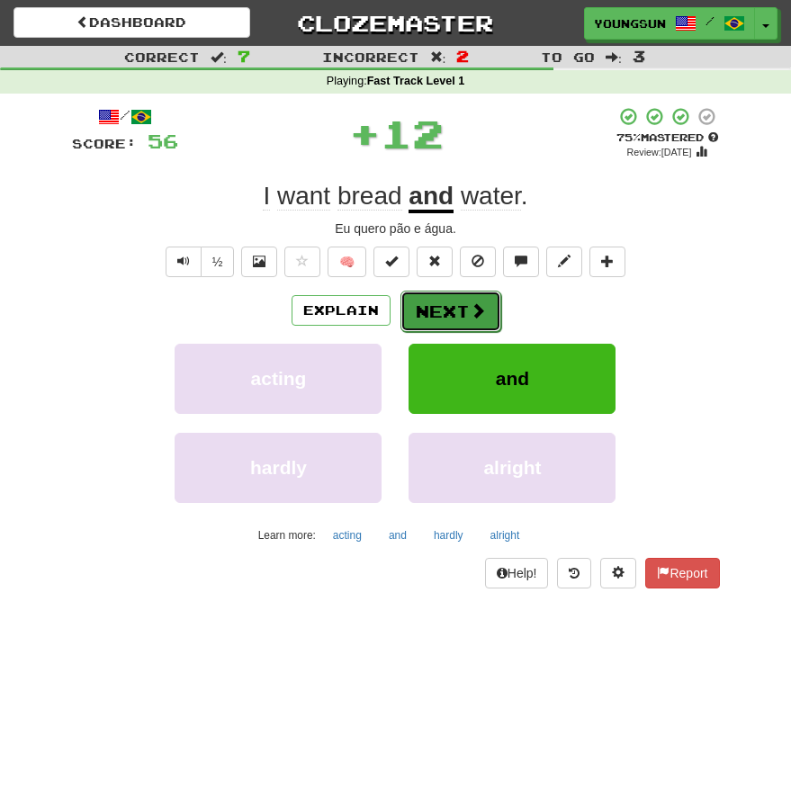
click at [462, 302] on button "Next" at bounding box center [451, 311] width 101 height 41
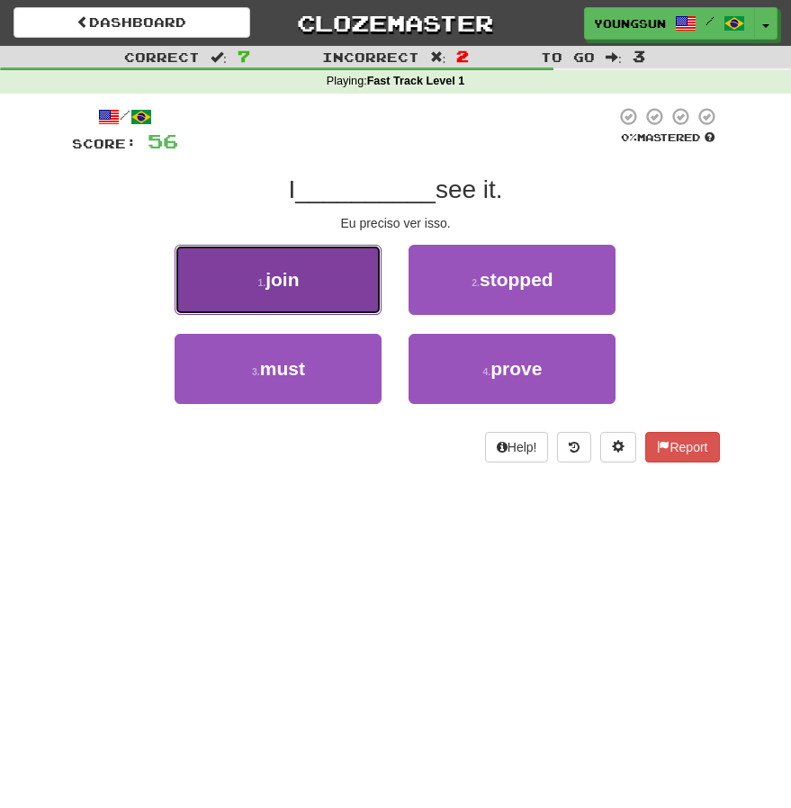
click at [268, 285] on span "join" at bounding box center [282, 279] width 33 height 21
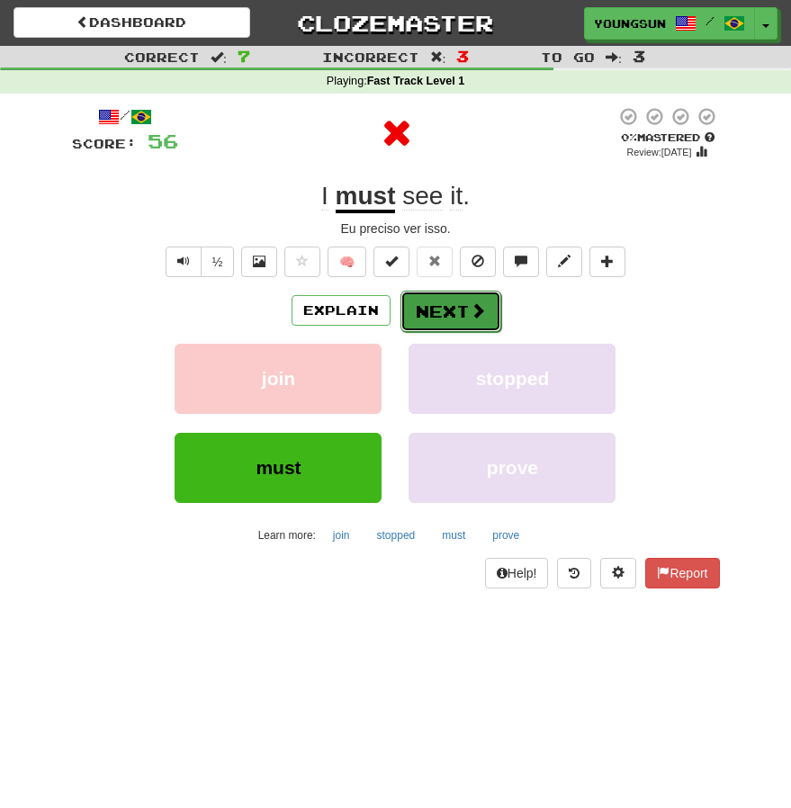
click at [473, 307] on span at bounding box center [478, 310] width 16 height 16
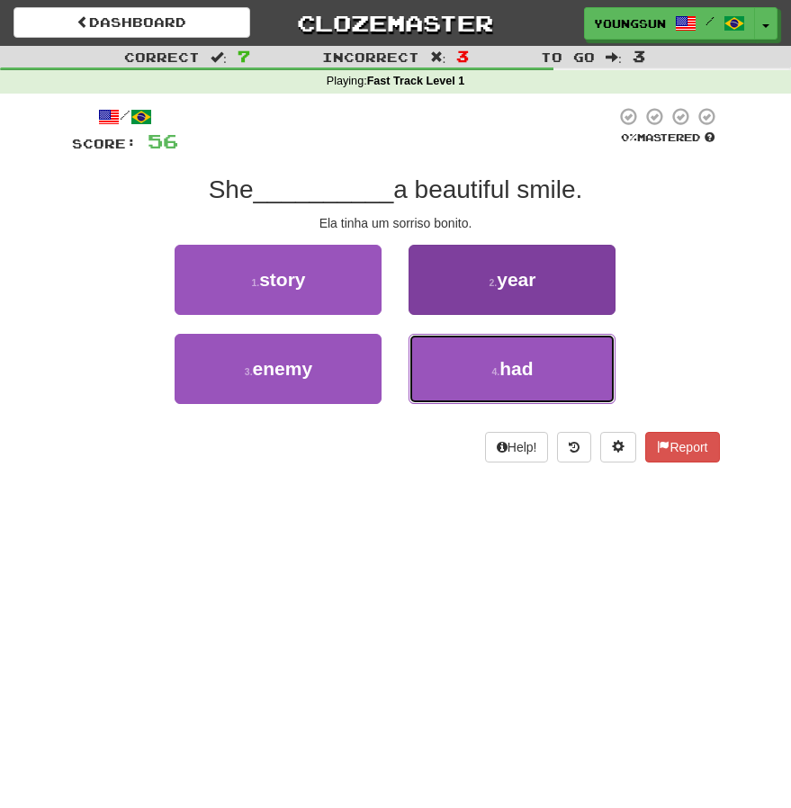
click at [522, 374] on span "had" at bounding box center [516, 368] width 33 height 21
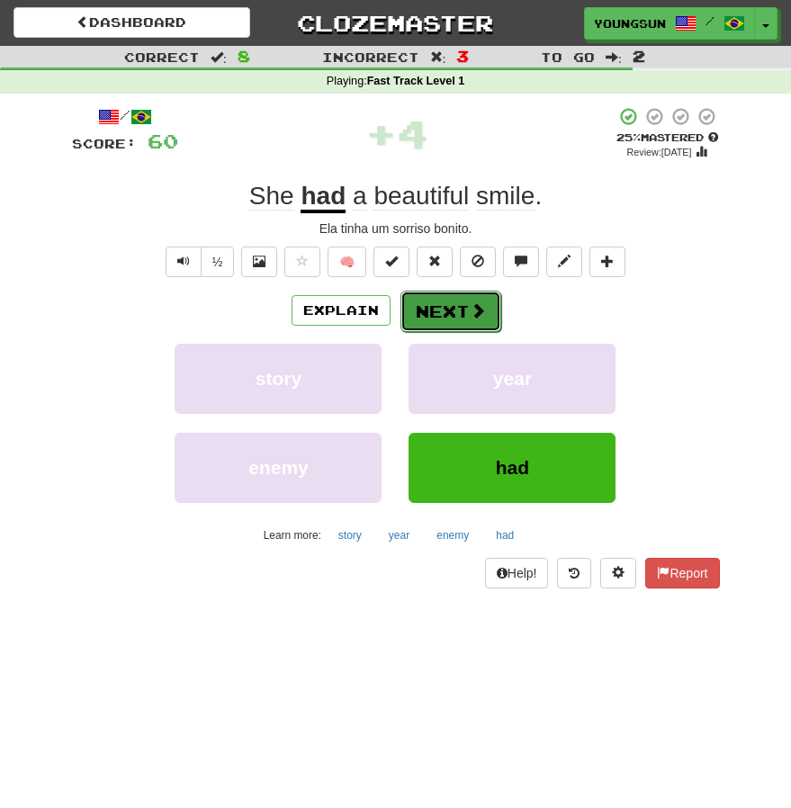
click at [421, 313] on button "Next" at bounding box center [451, 311] width 101 height 41
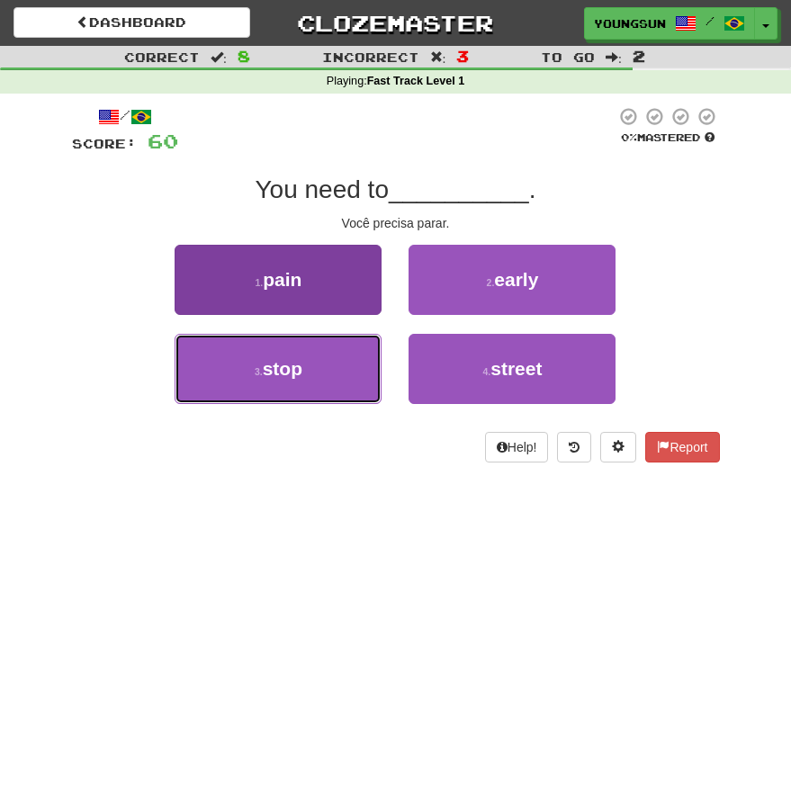
click at [311, 364] on button "3 . stop" at bounding box center [278, 369] width 207 height 70
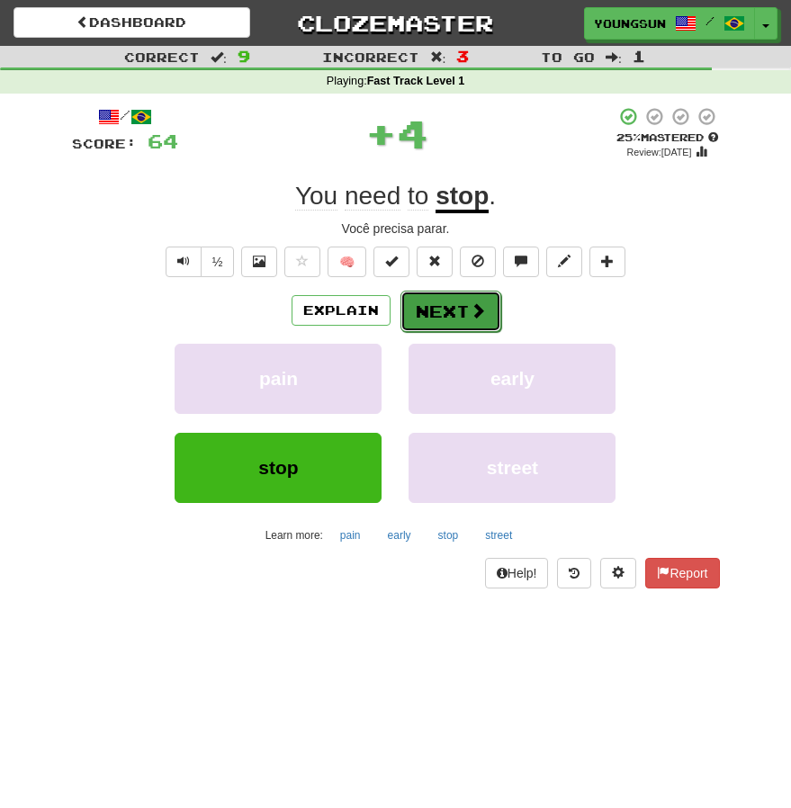
click at [410, 307] on button "Next" at bounding box center [451, 311] width 101 height 41
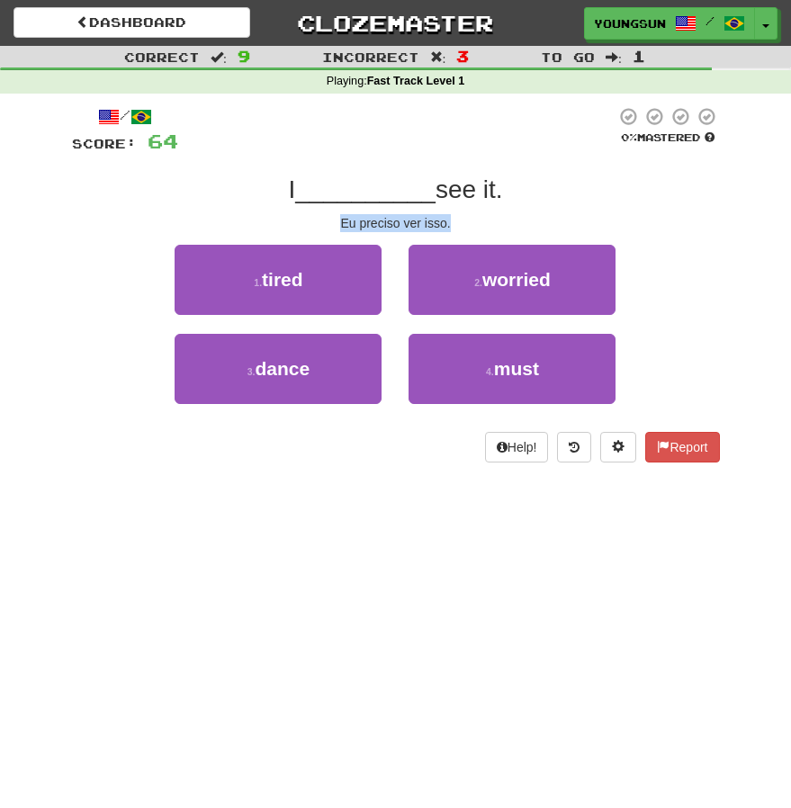
drag, startPoint x: 342, startPoint y: 216, endPoint x: 463, endPoint y: 214, distance: 120.6
click at [463, 214] on div "Eu preciso ver isso." at bounding box center [396, 223] width 648 height 18
copy div "Eu preciso ver isso."
